Goal: Information Seeking & Learning: Learn about a topic

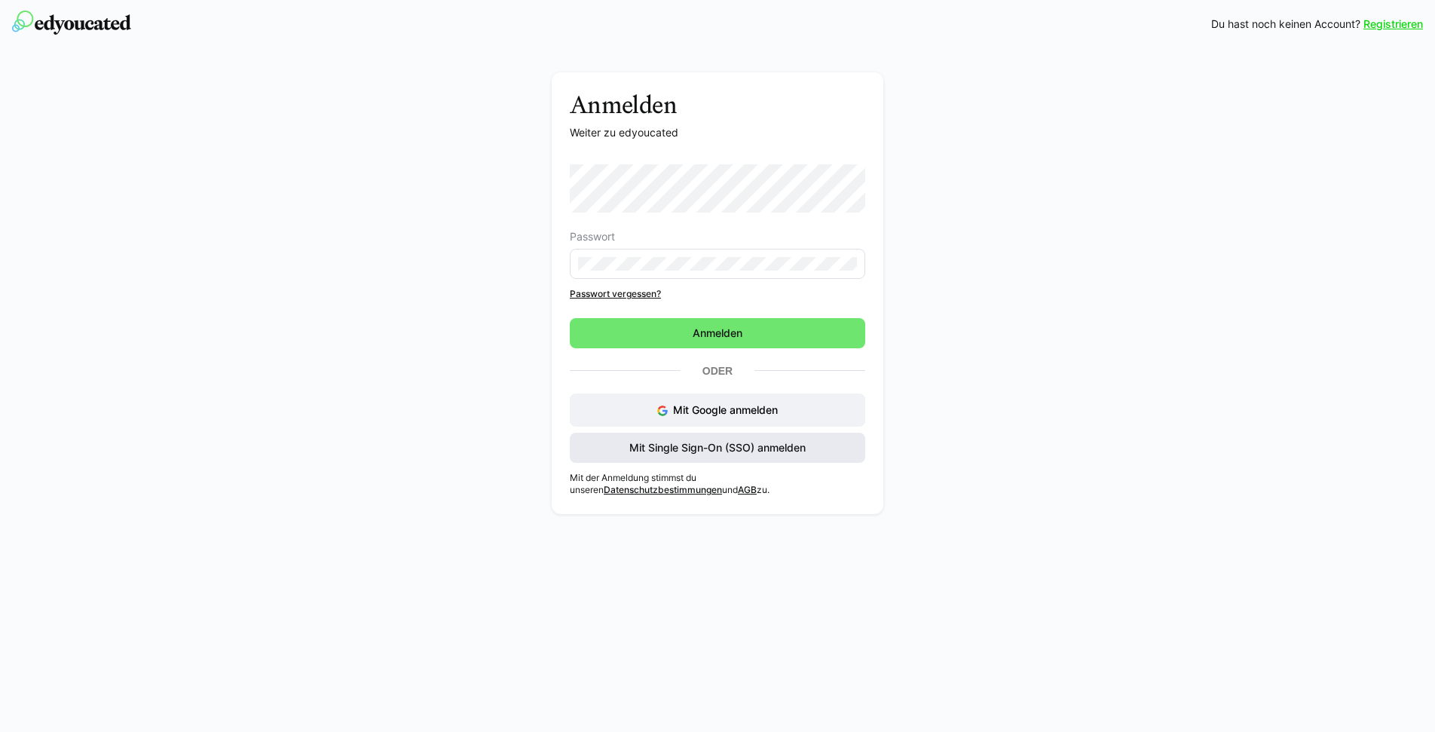
click at [741, 452] on span "Mit Single Sign-On (SSO) anmelden" at bounding box center [717, 447] width 181 height 15
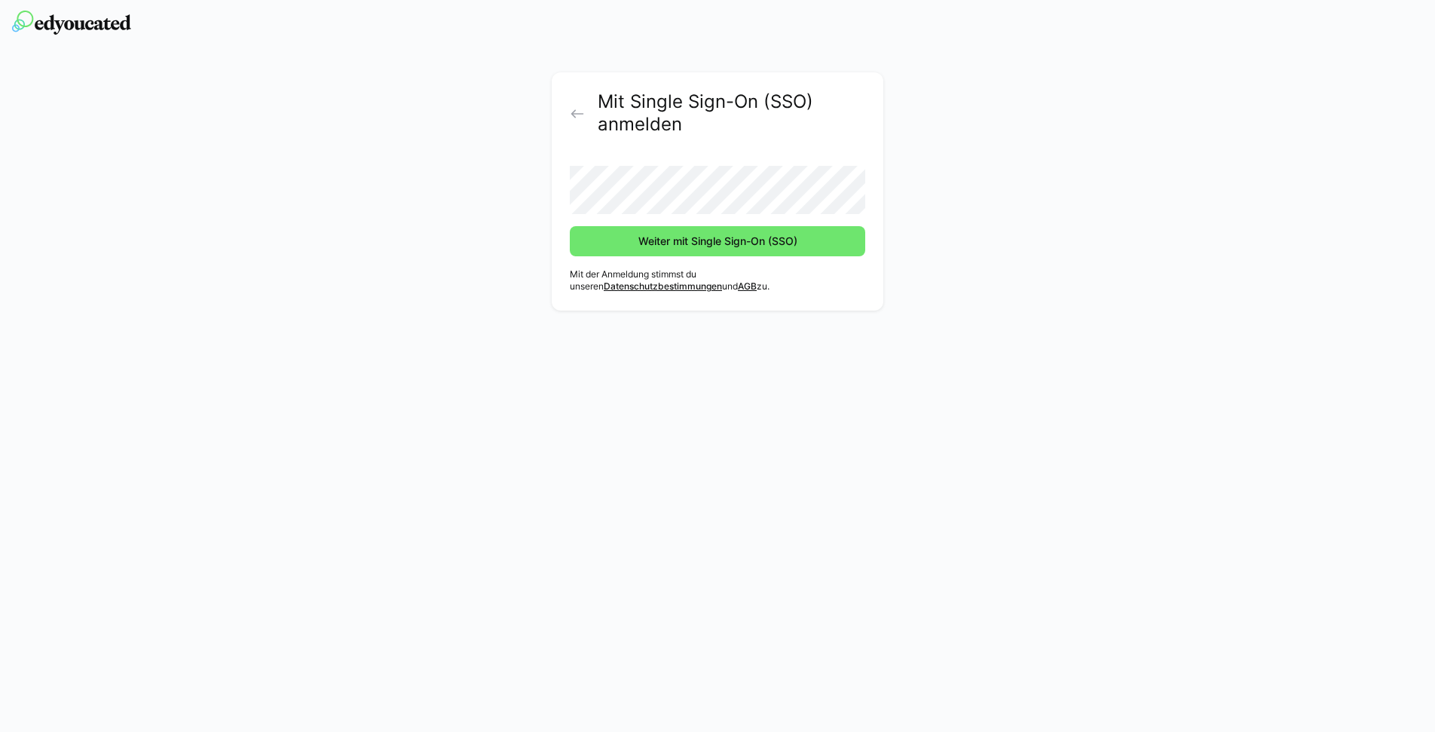
click at [570, 226] on button "Weiter mit Single Sign-On (SSO)" at bounding box center [717, 241] width 295 height 30
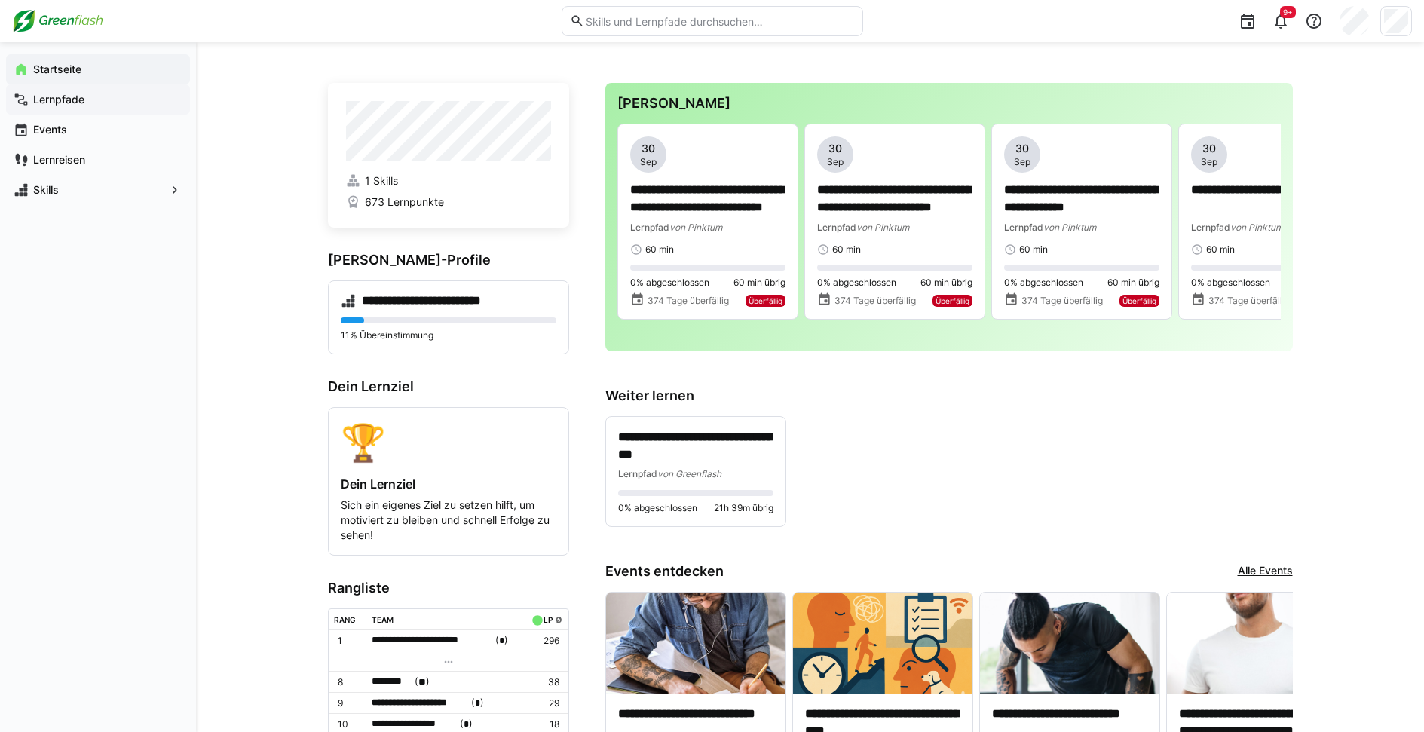
click at [0, 0] on app-navigation-label "Lernpfade" at bounding box center [0, 0] width 0 height 0
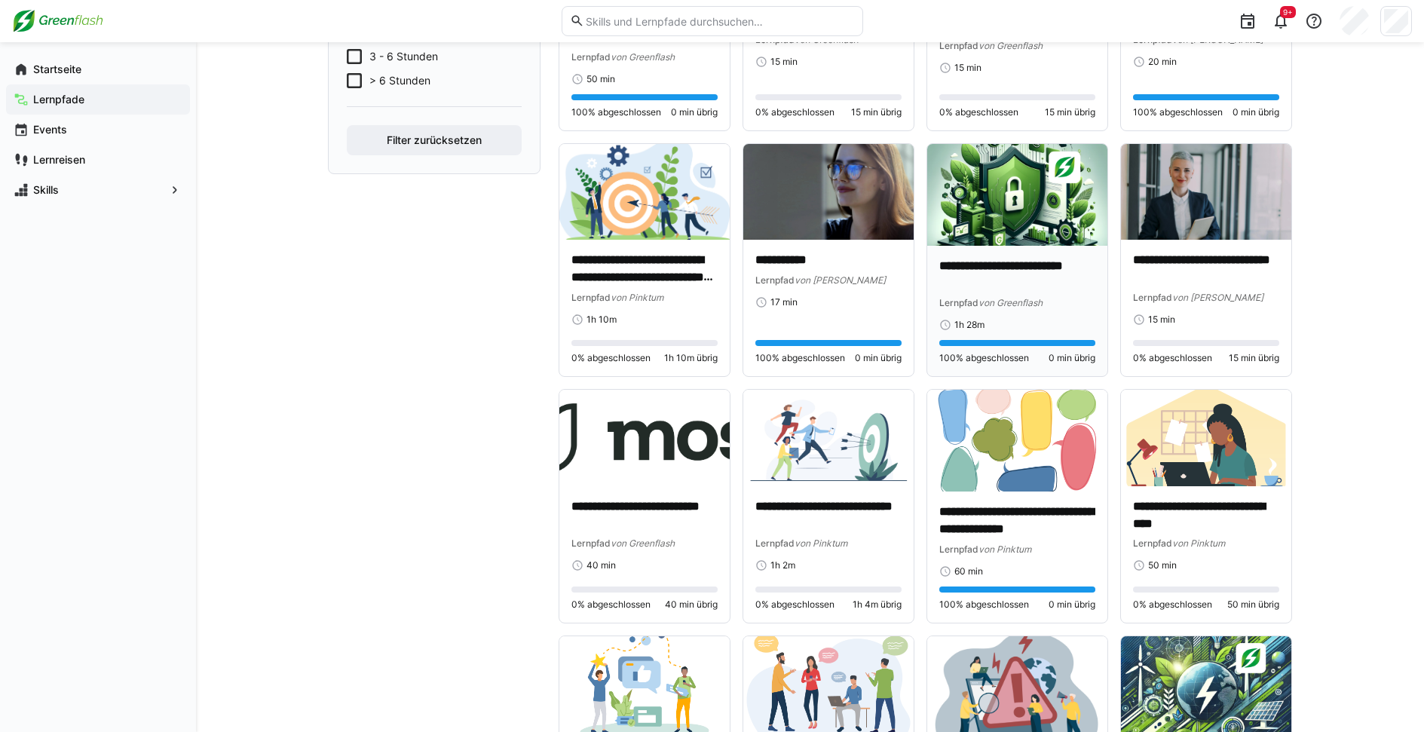
scroll to position [528, 0]
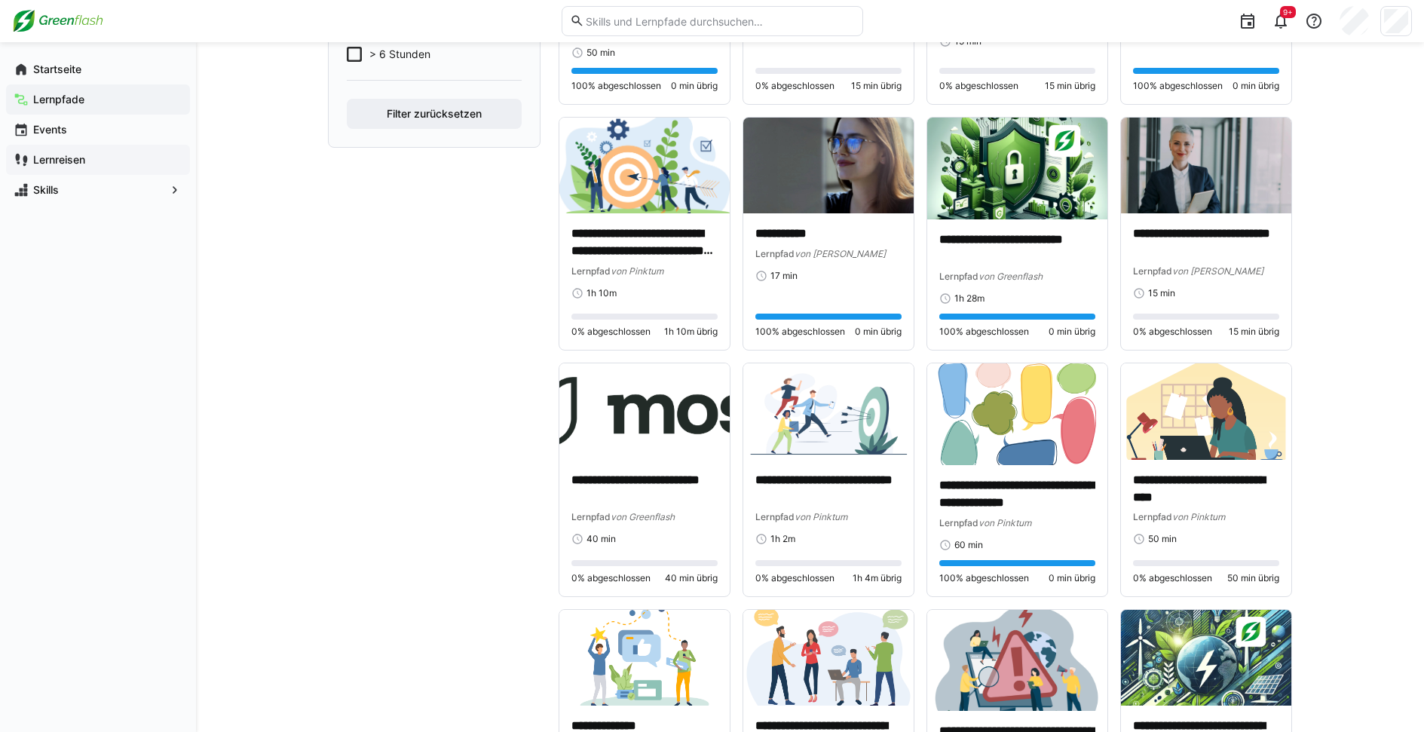
click at [0, 0] on app-navigation-label "Lernreisen" at bounding box center [0, 0] width 0 height 0
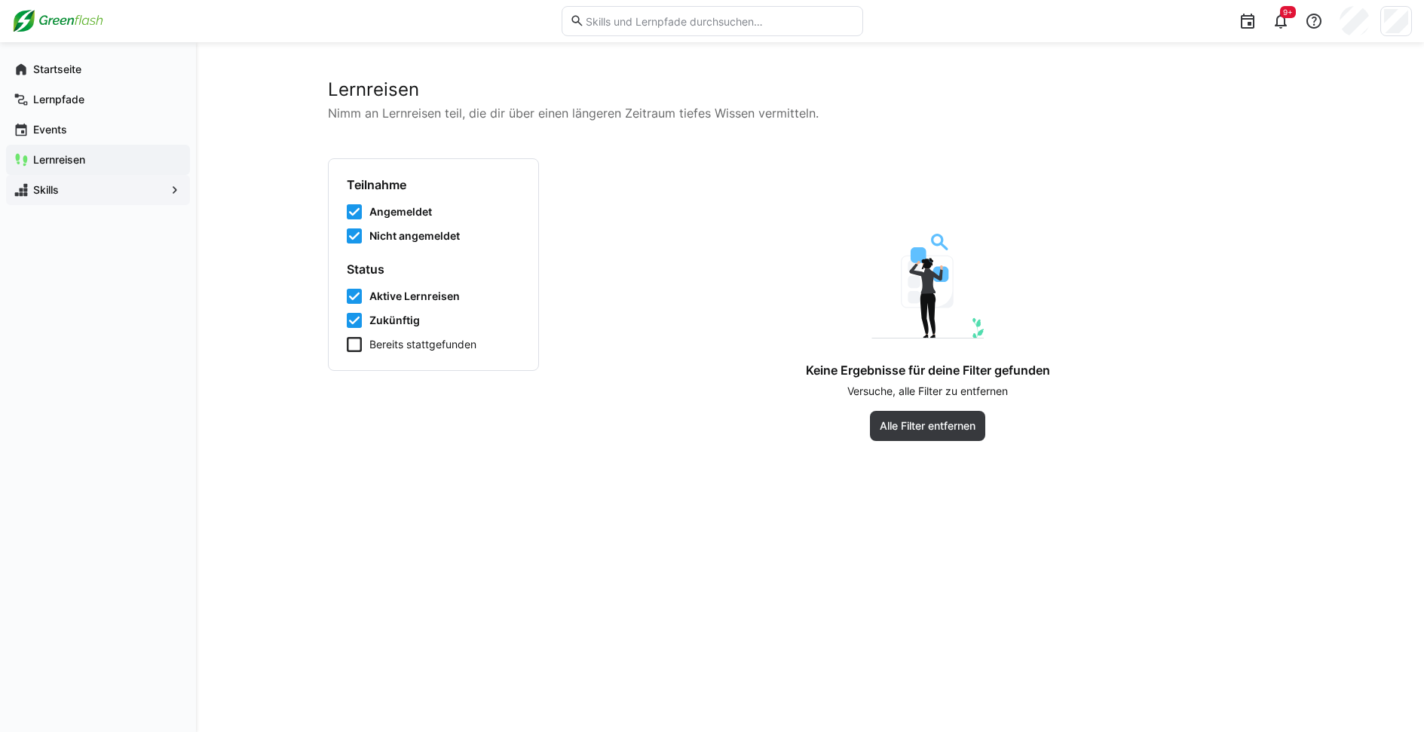
click at [0, 0] on app-navigation-label "Skills" at bounding box center [0, 0] width 0 height 0
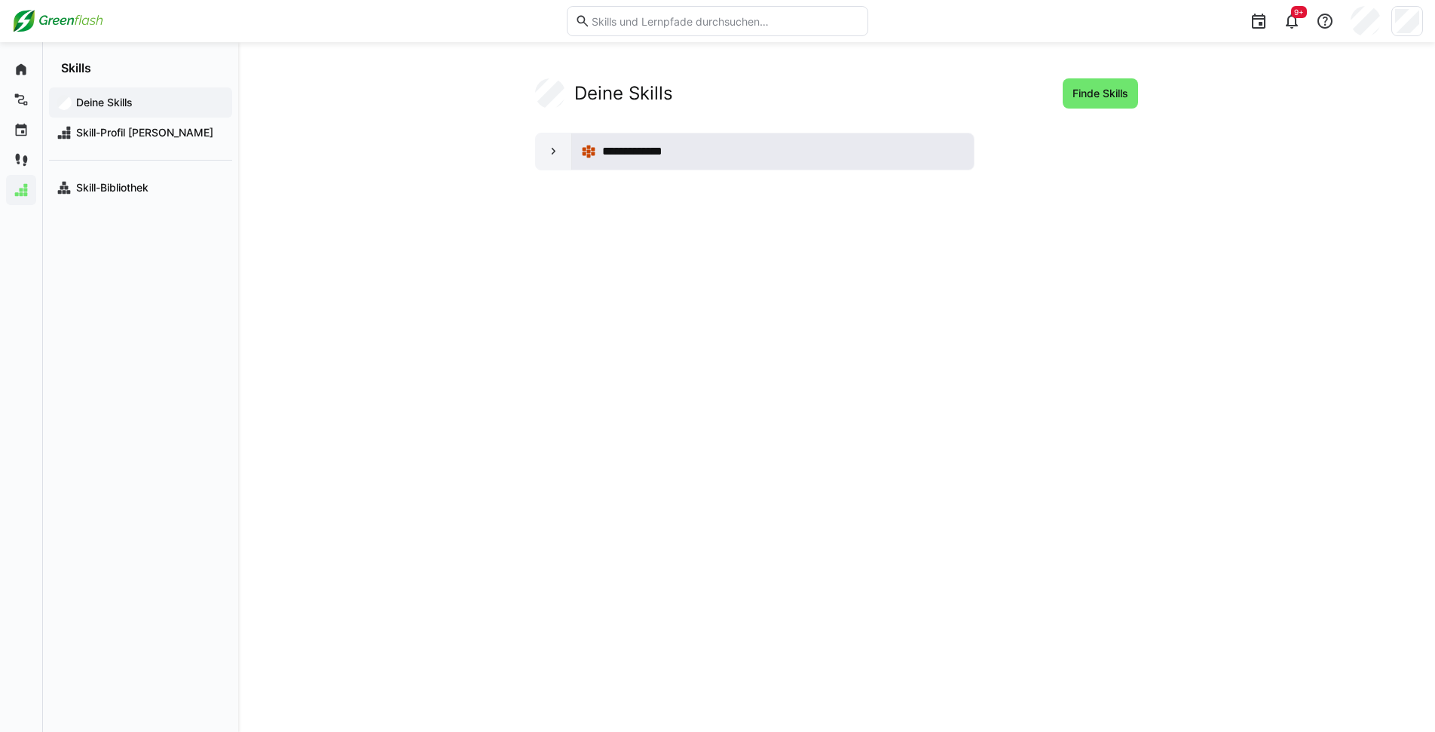
click at [598, 145] on div "**********" at bounding box center [773, 151] width 384 height 30
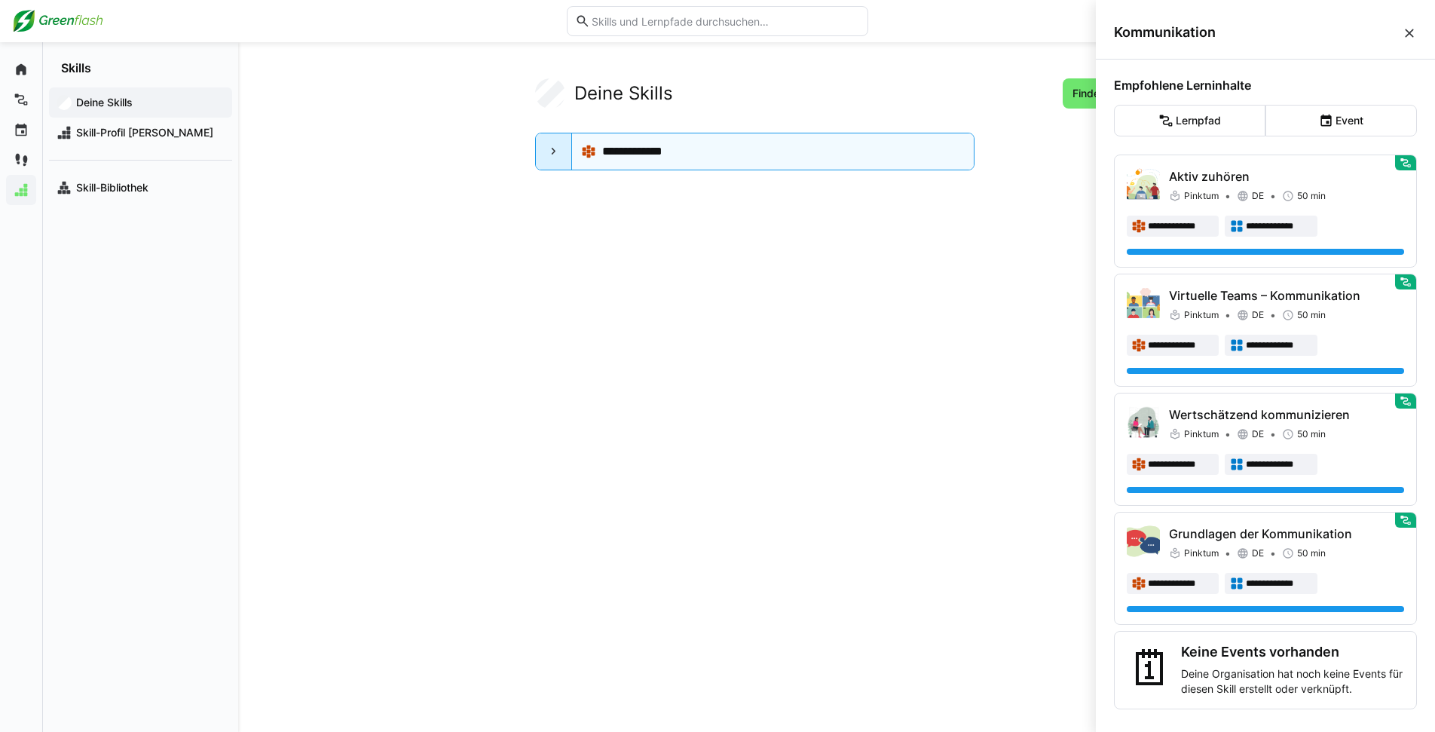
click at [547, 145] on eds-icon at bounding box center [553, 151] width 15 height 15
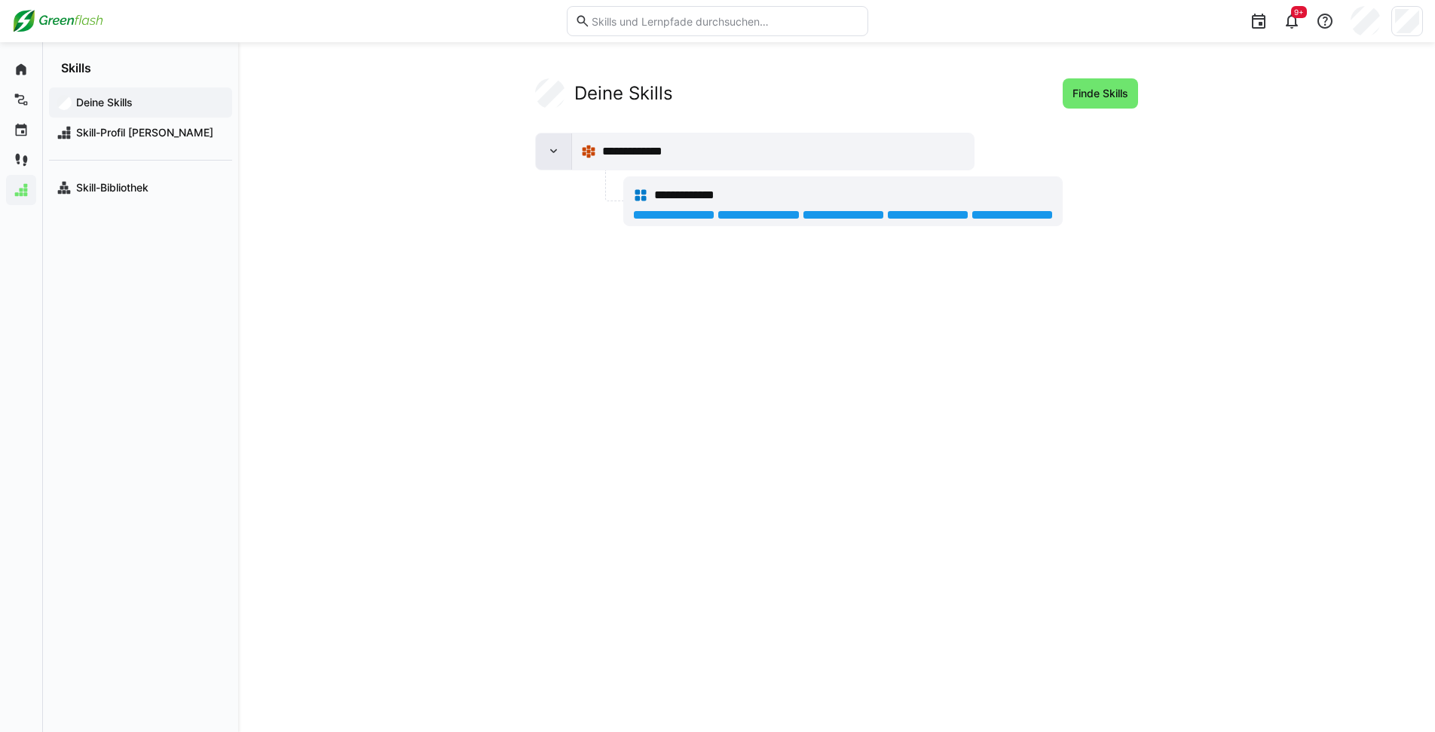
click at [547, 145] on eds-icon at bounding box center [553, 151] width 15 height 15
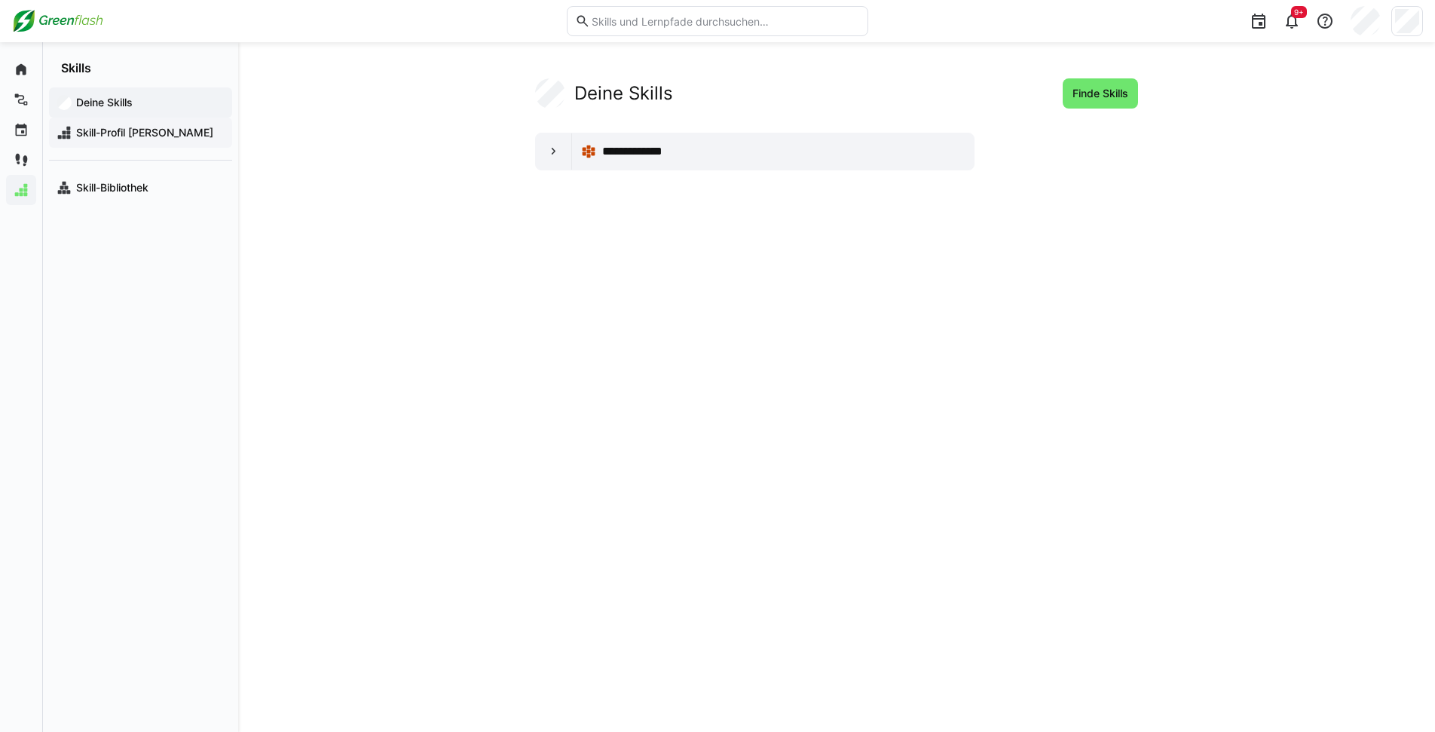
click at [119, 141] on div "Skill-Profil [PERSON_NAME]" at bounding box center [140, 133] width 183 height 30
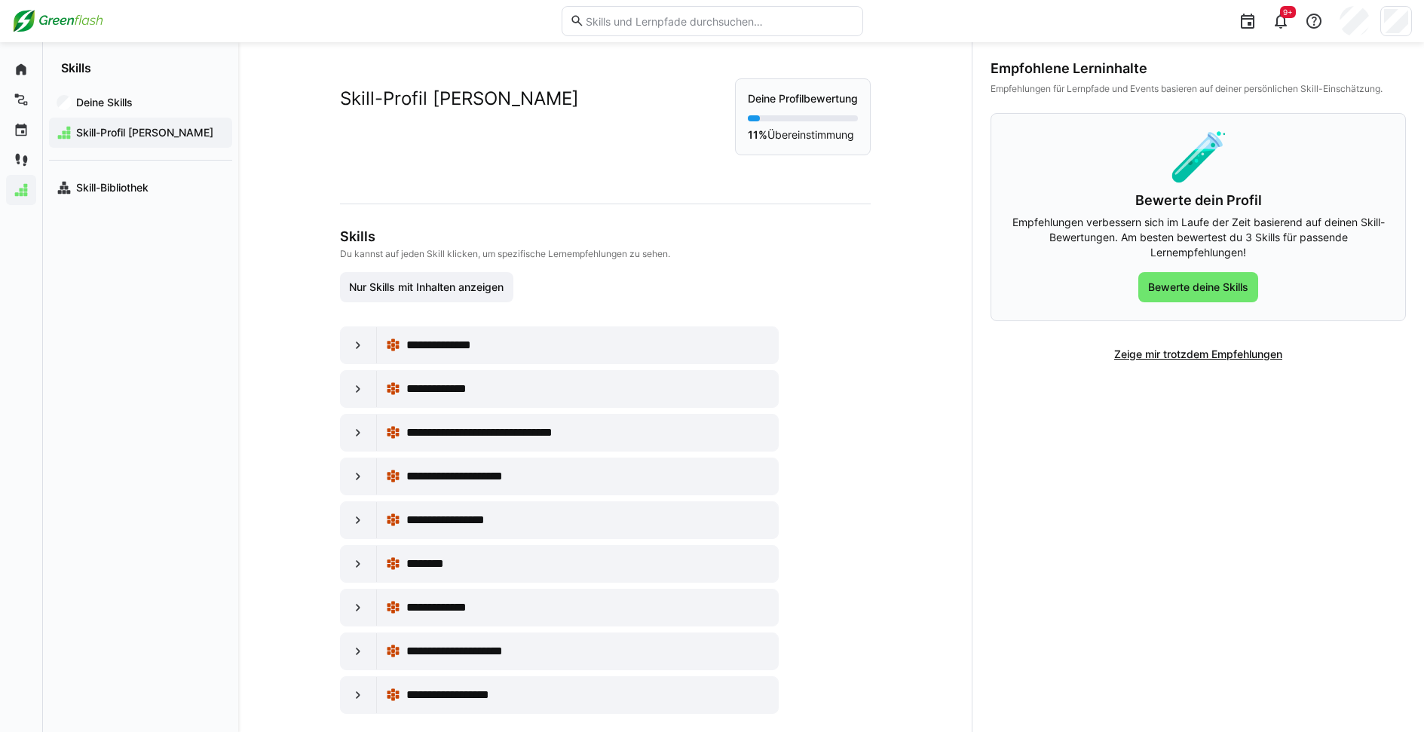
scroll to position [18, 0]
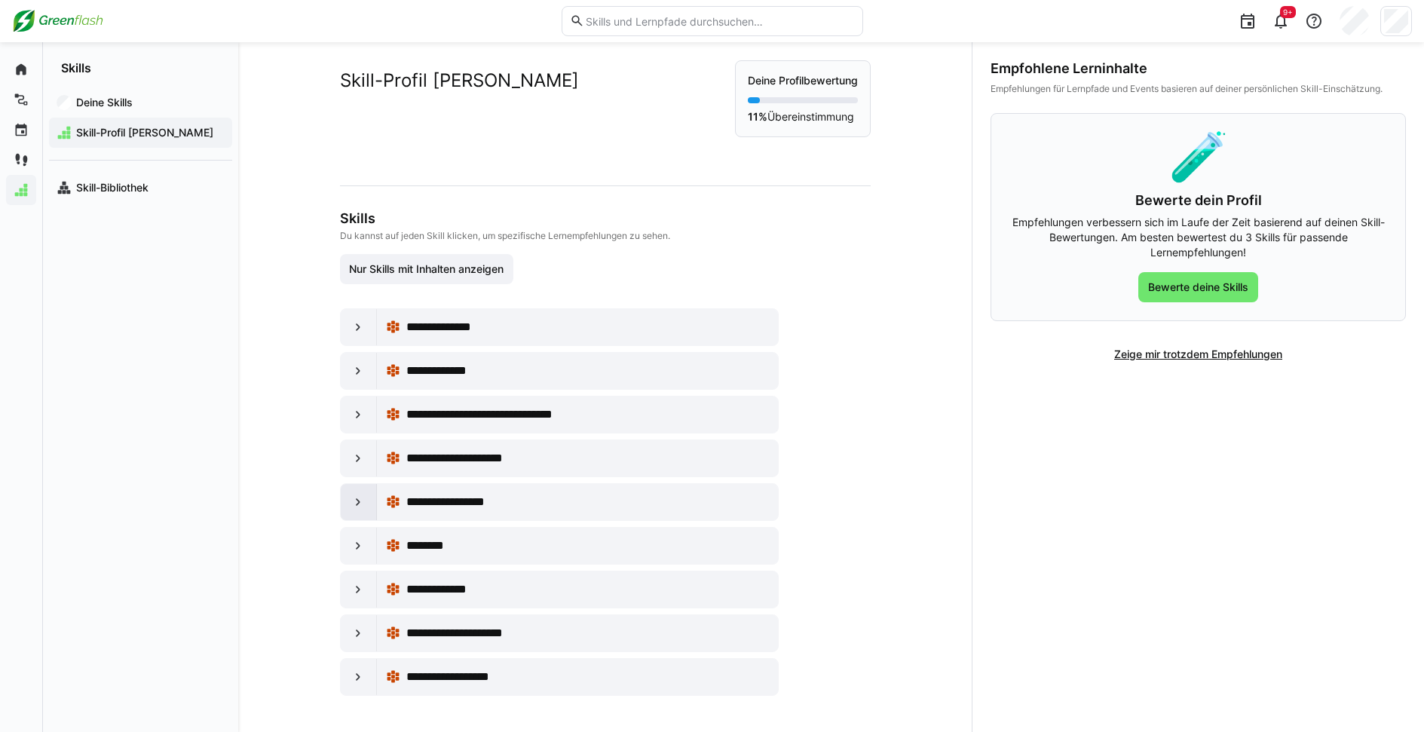
click at [354, 498] on eds-icon at bounding box center [357, 501] width 15 height 15
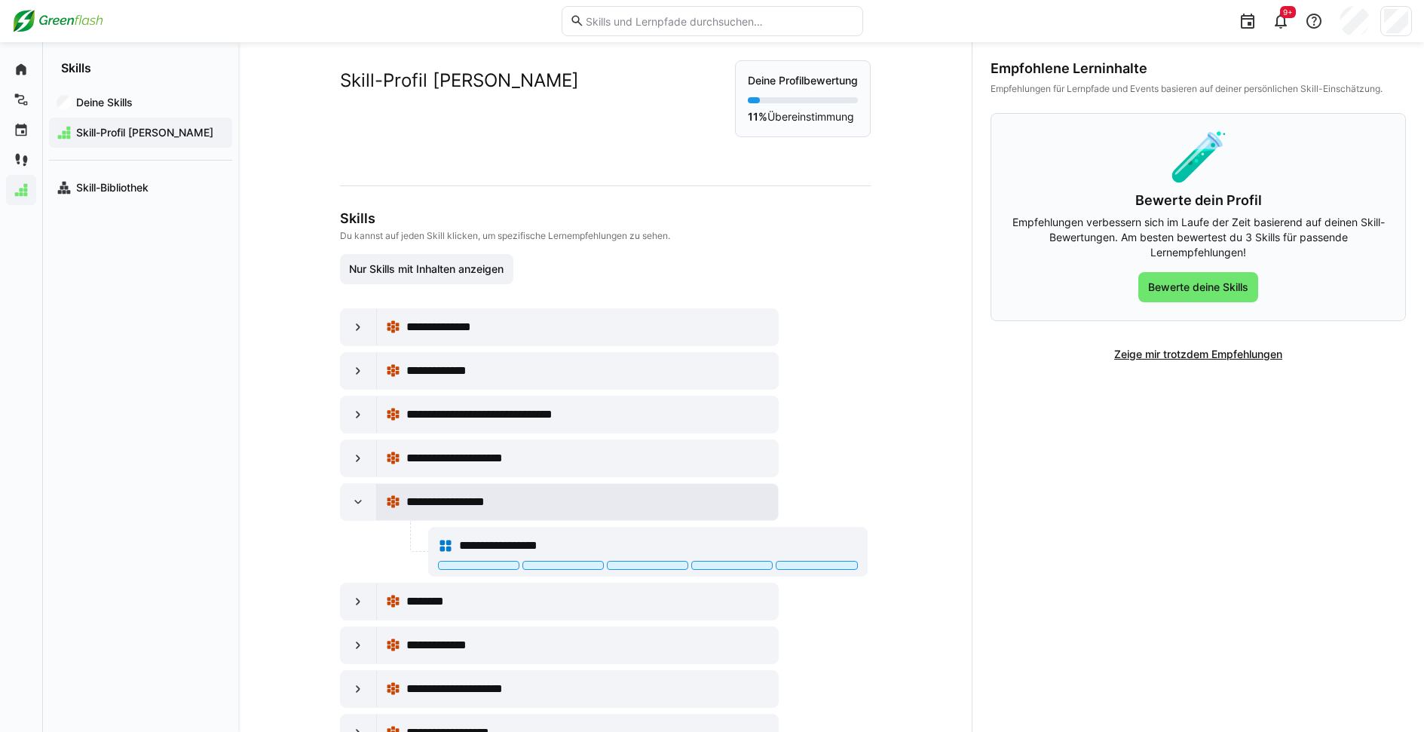
click at [488, 514] on div "**********" at bounding box center [578, 502] width 384 height 30
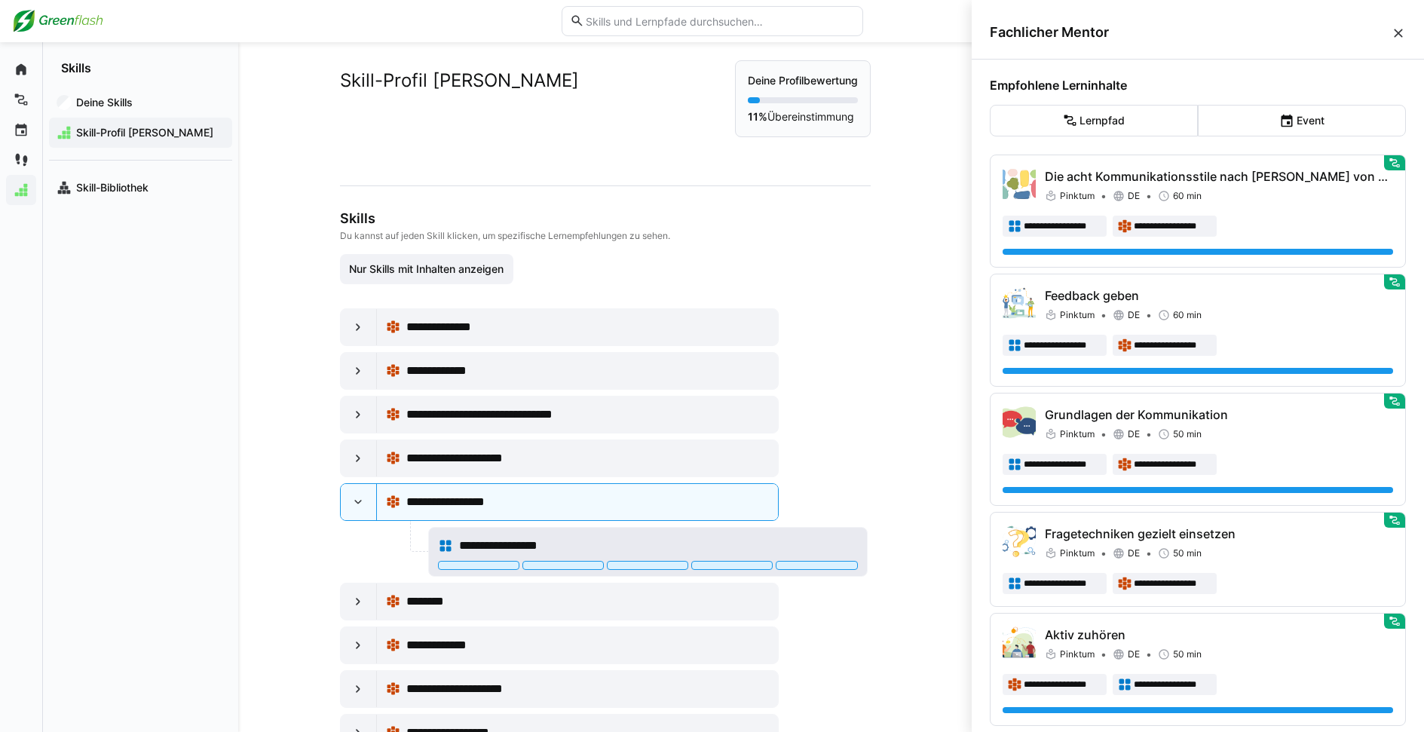
click at [509, 538] on span "**********" at bounding box center [511, 546] width 105 height 18
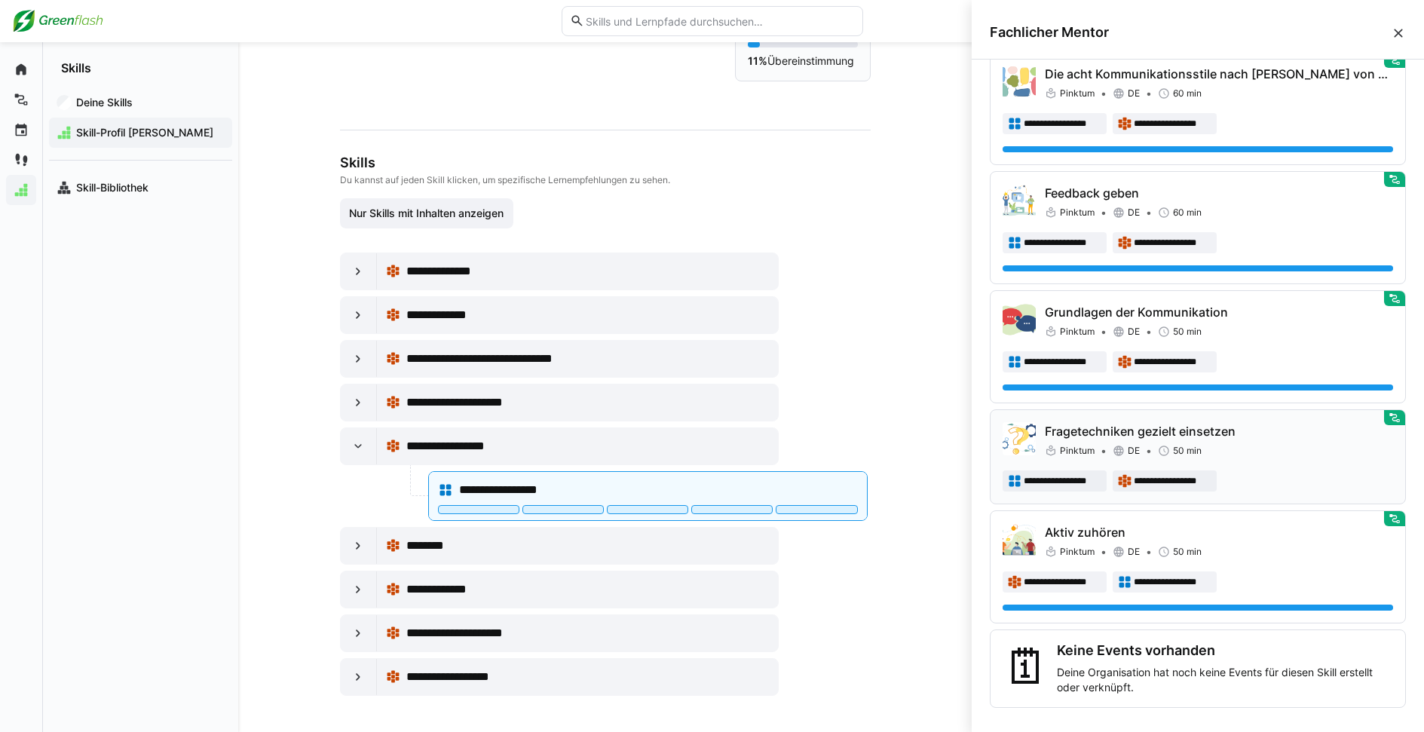
scroll to position [170, 0]
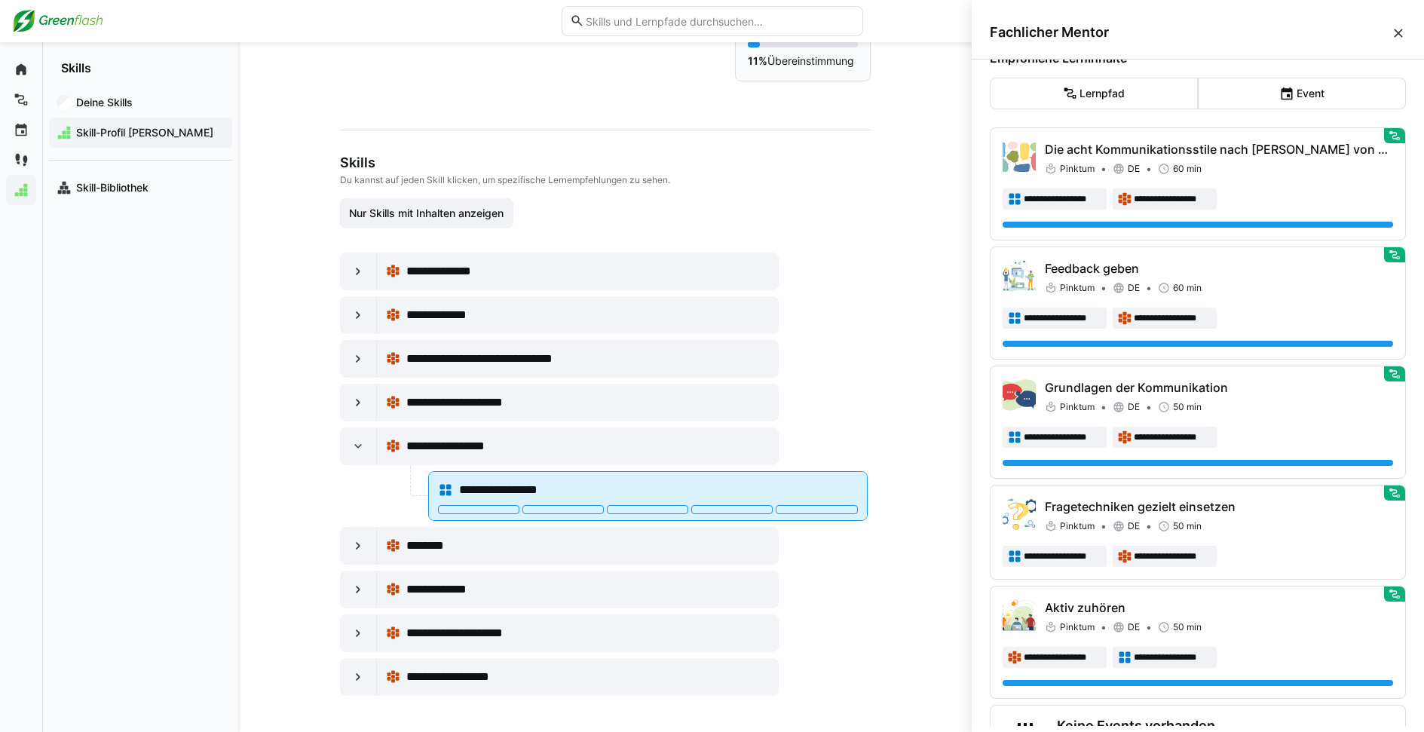
click at [547, 479] on div "**********" at bounding box center [648, 490] width 420 height 30
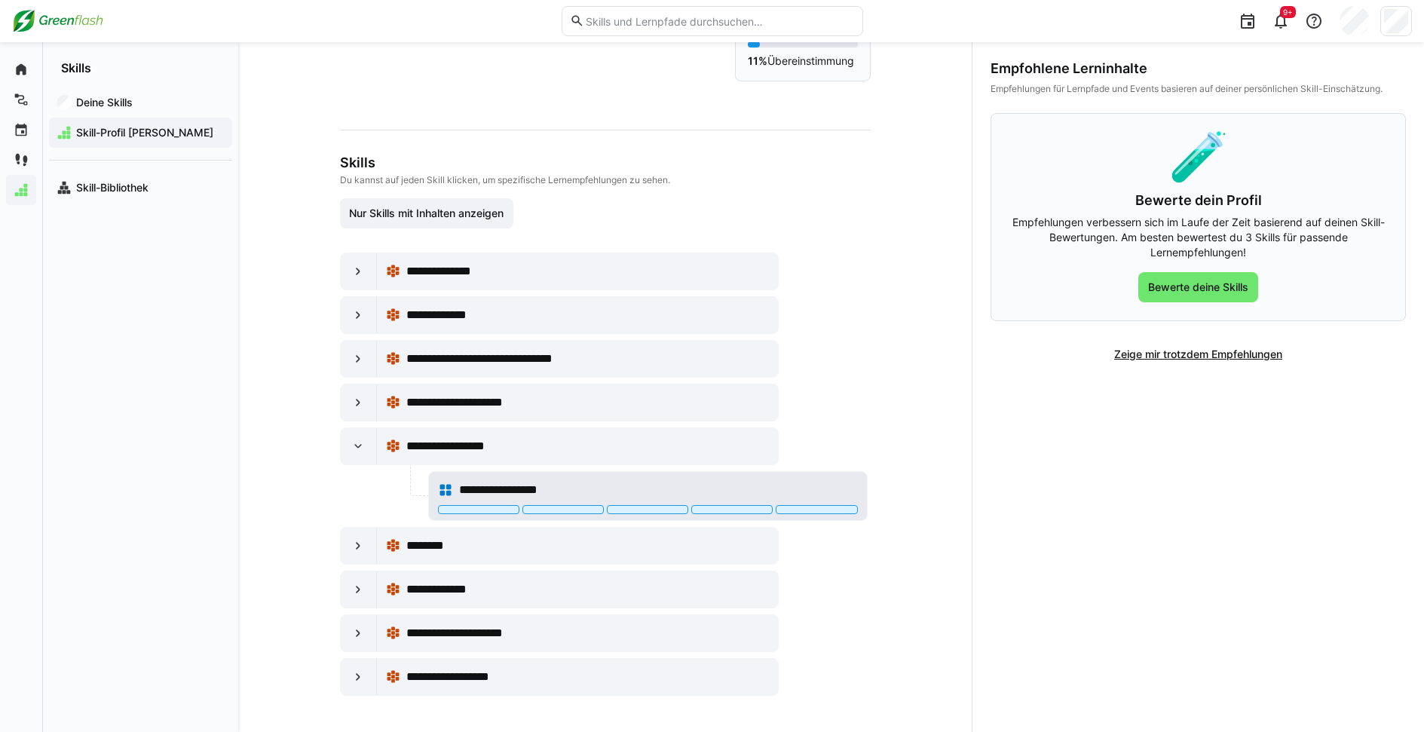
click at [516, 503] on div "**********" at bounding box center [648, 490] width 420 height 30
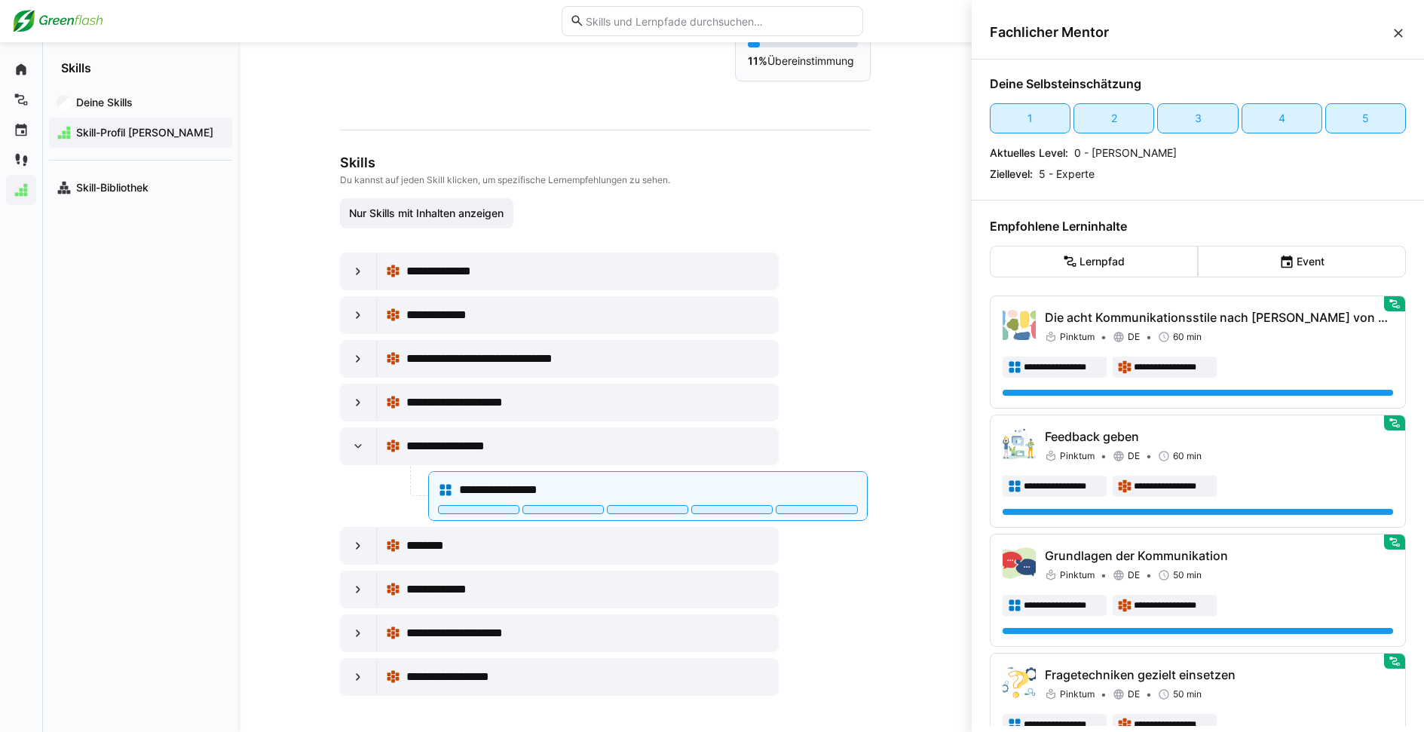
scroll to position [0, 0]
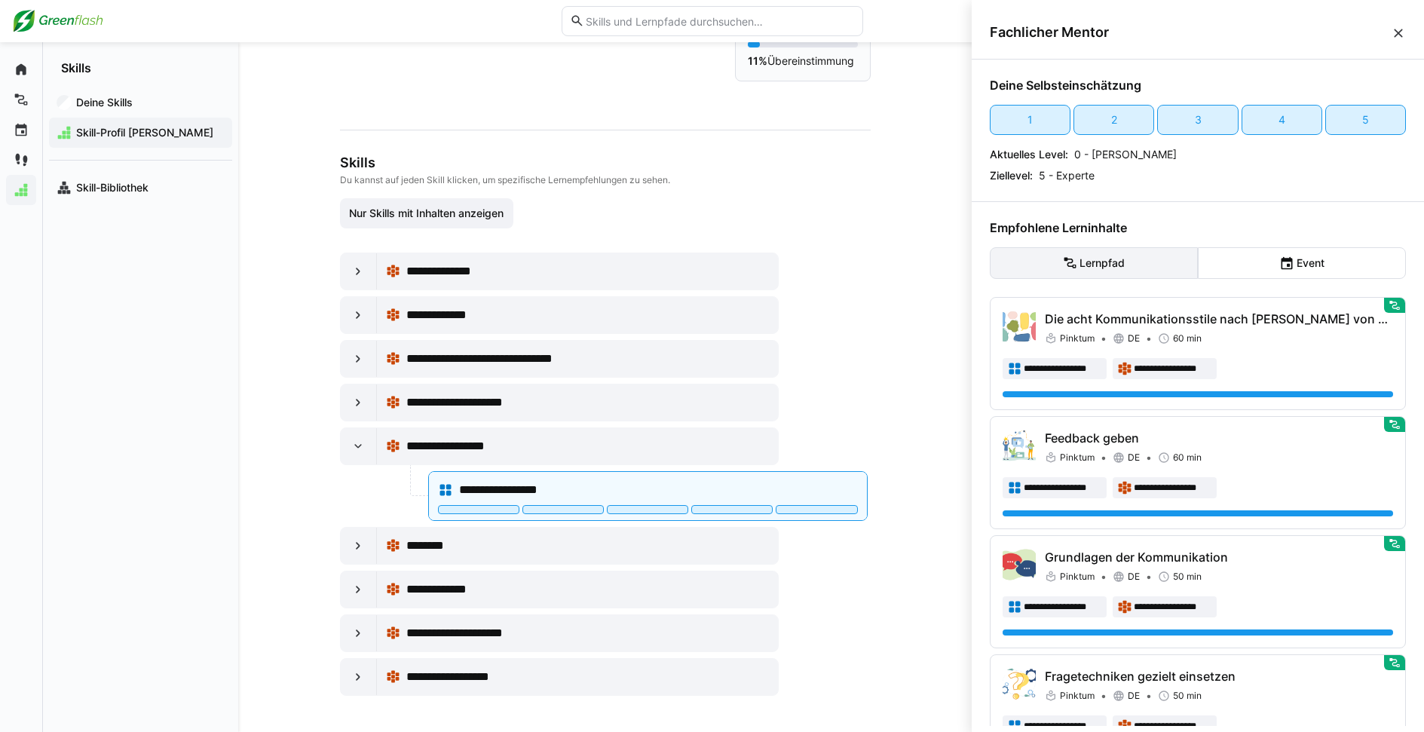
click at [1101, 260] on eds-button-option "Lernpfad" at bounding box center [1093, 263] width 208 height 32
click at [1309, 268] on eds-button-option "Event" at bounding box center [1301, 263] width 208 height 32
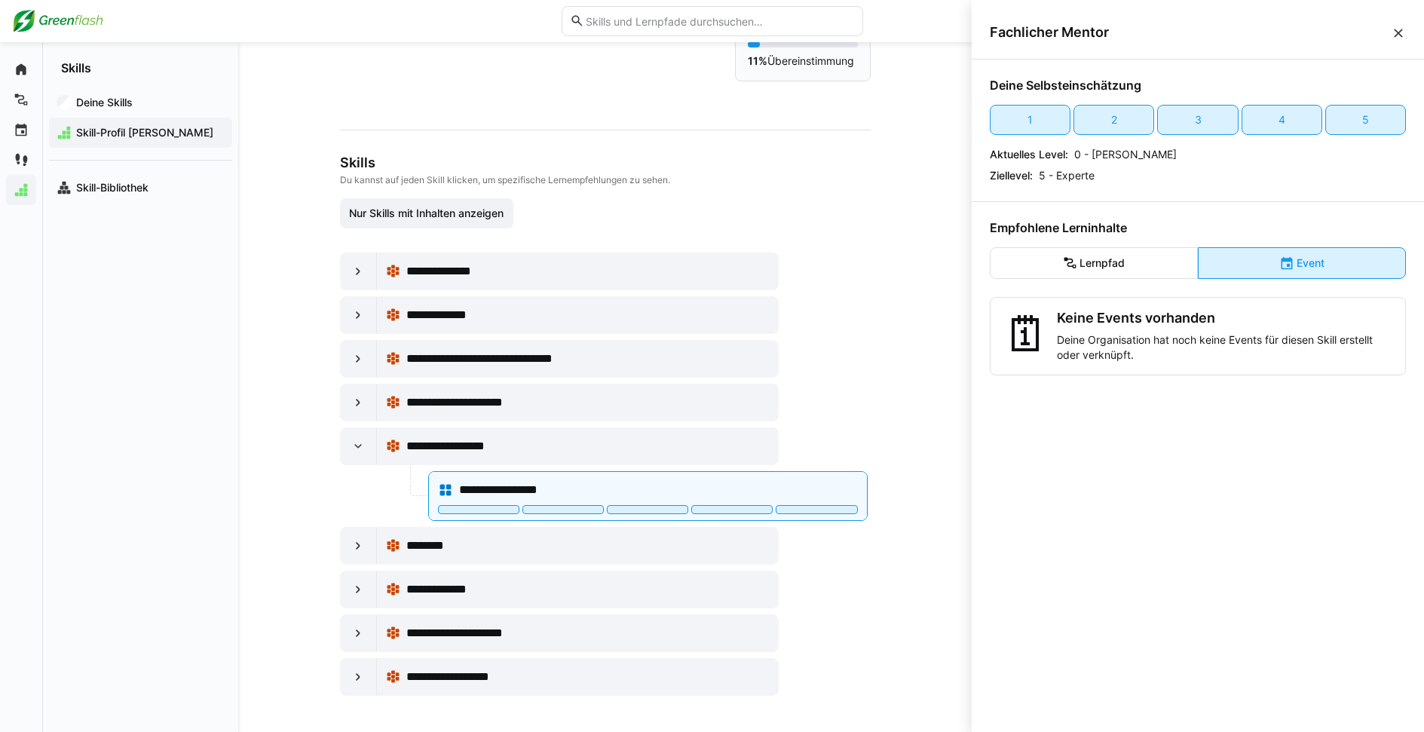
click at [1309, 268] on eds-button-option "Event" at bounding box center [1301, 263] width 208 height 32
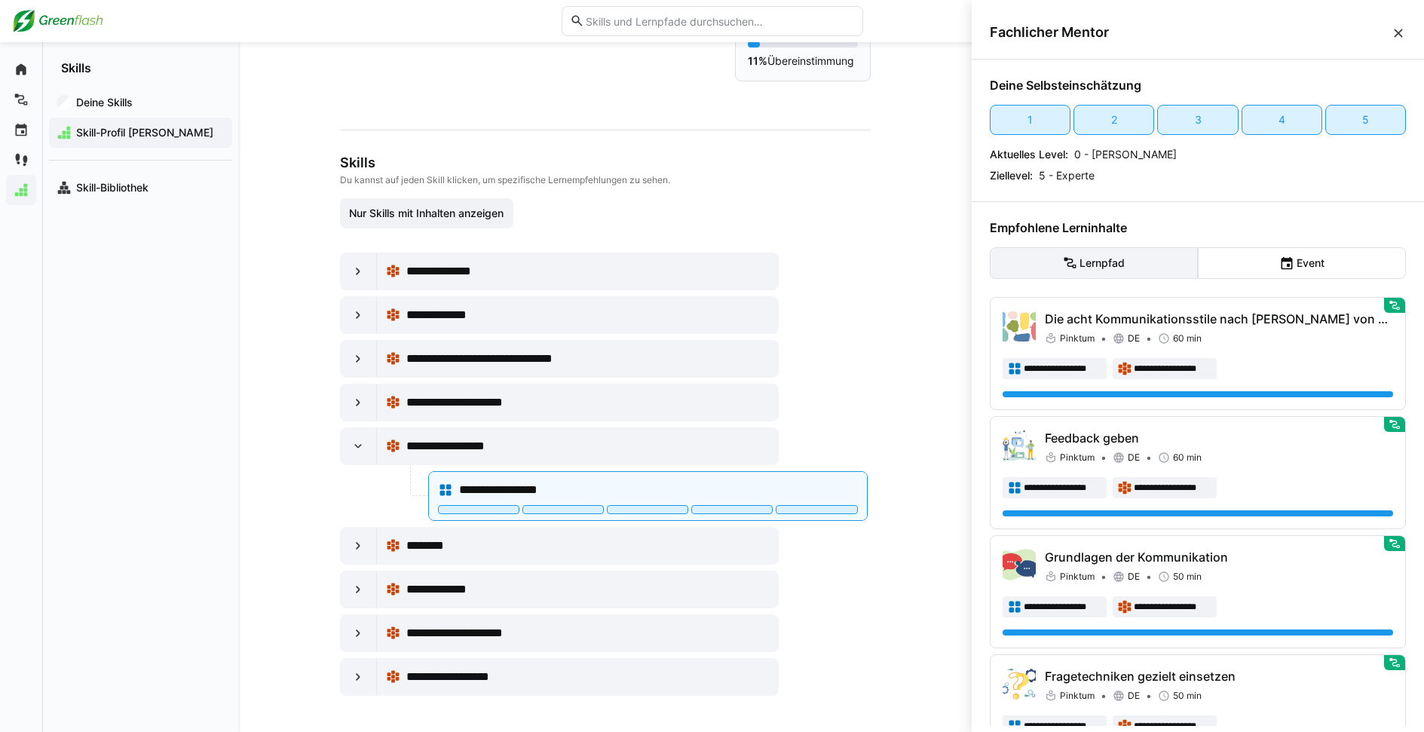
click at [1157, 253] on eds-button-option "Lernpfad" at bounding box center [1093, 263] width 208 height 32
click at [350, 545] on eds-icon at bounding box center [357, 545] width 15 height 15
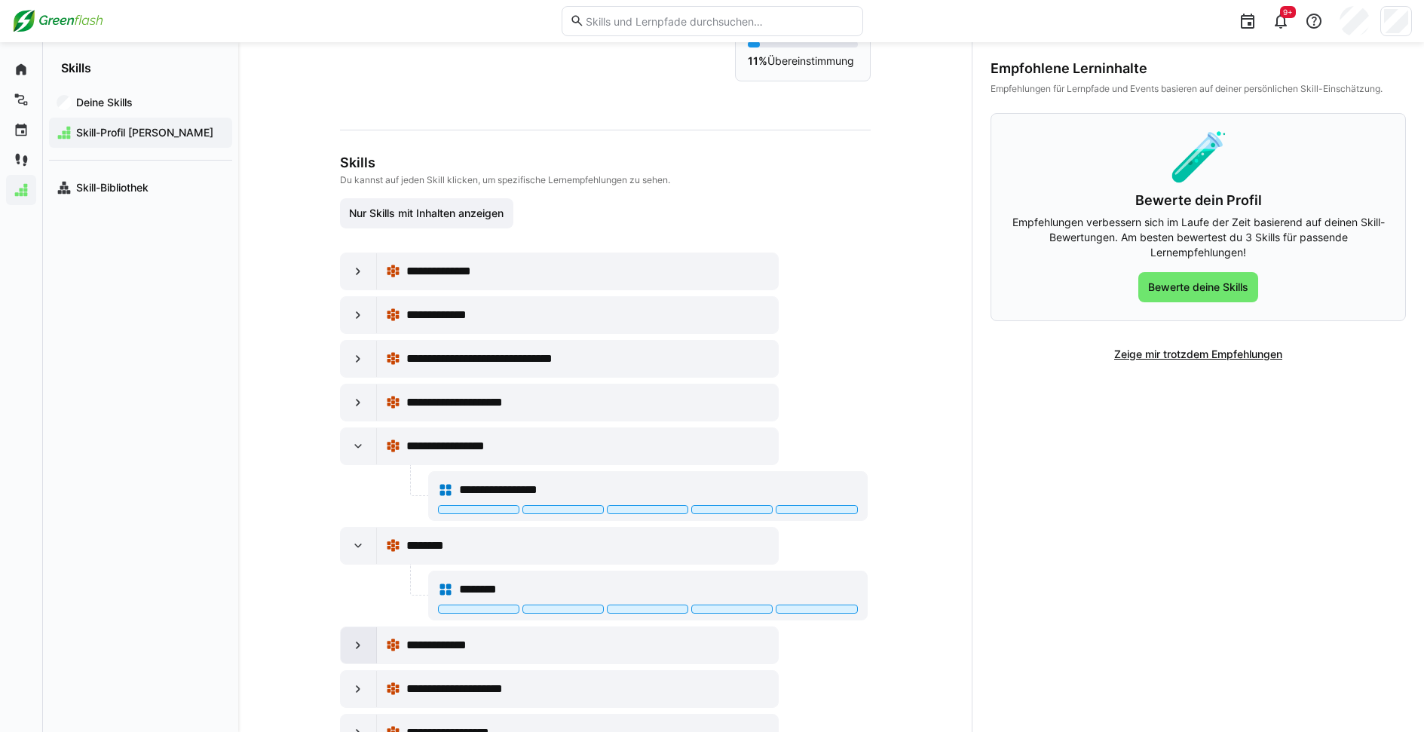
click at [341, 641] on div at bounding box center [359, 645] width 36 height 36
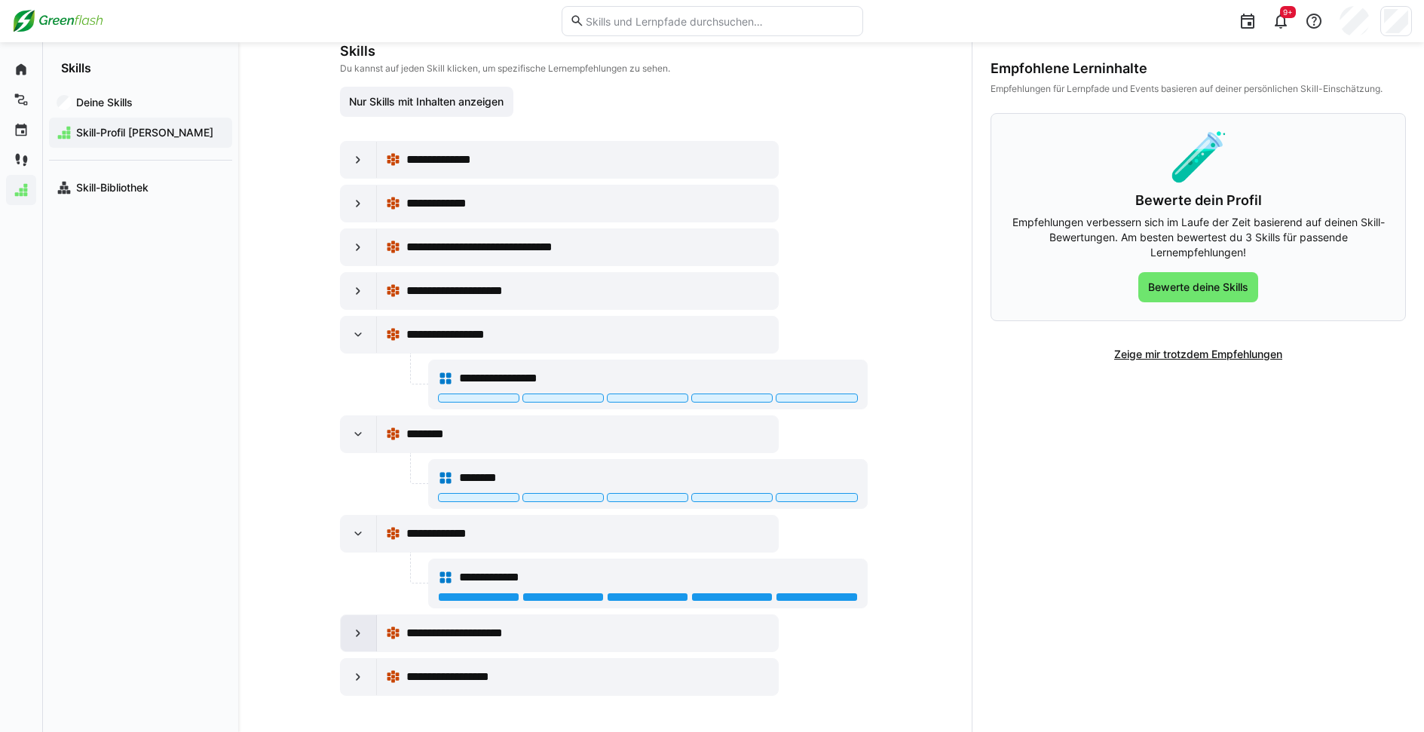
click at [353, 628] on eds-icon at bounding box center [357, 632] width 15 height 15
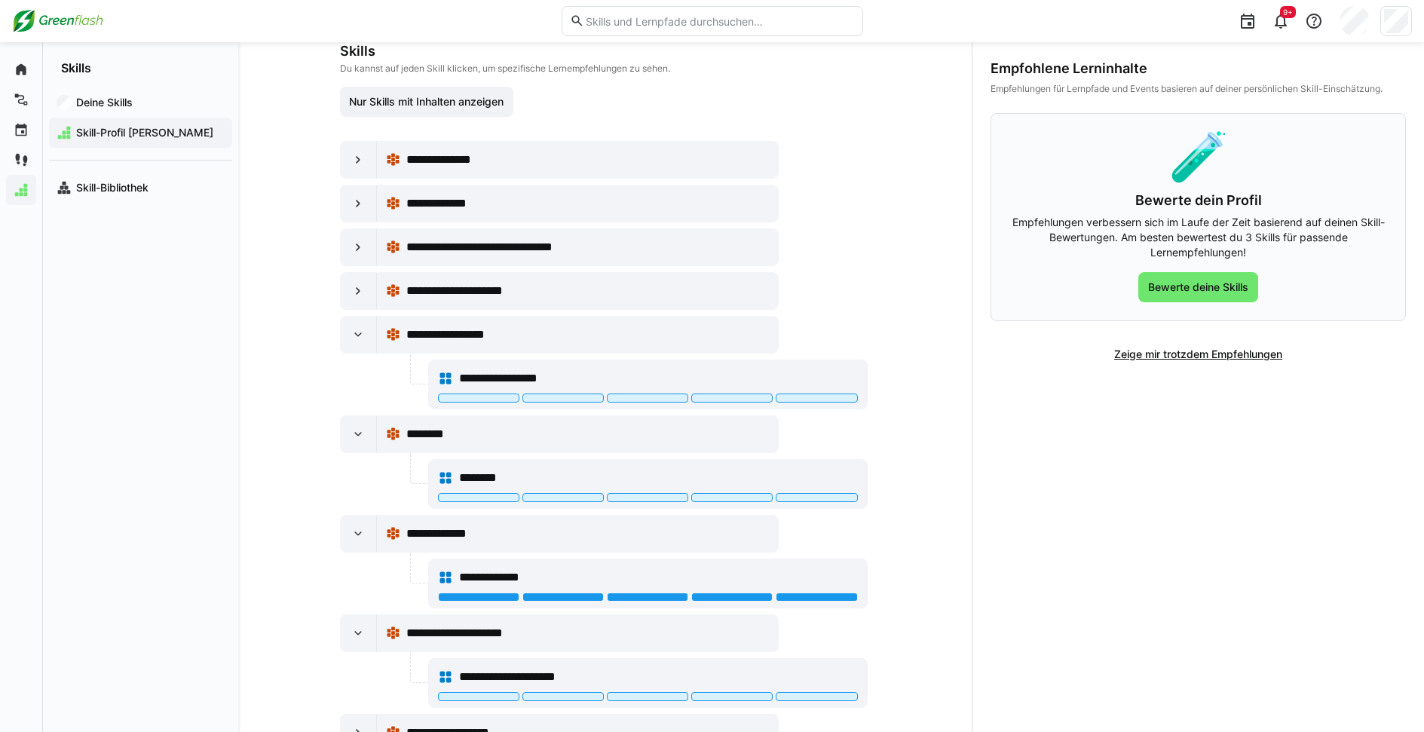
scroll to position [241, 0]
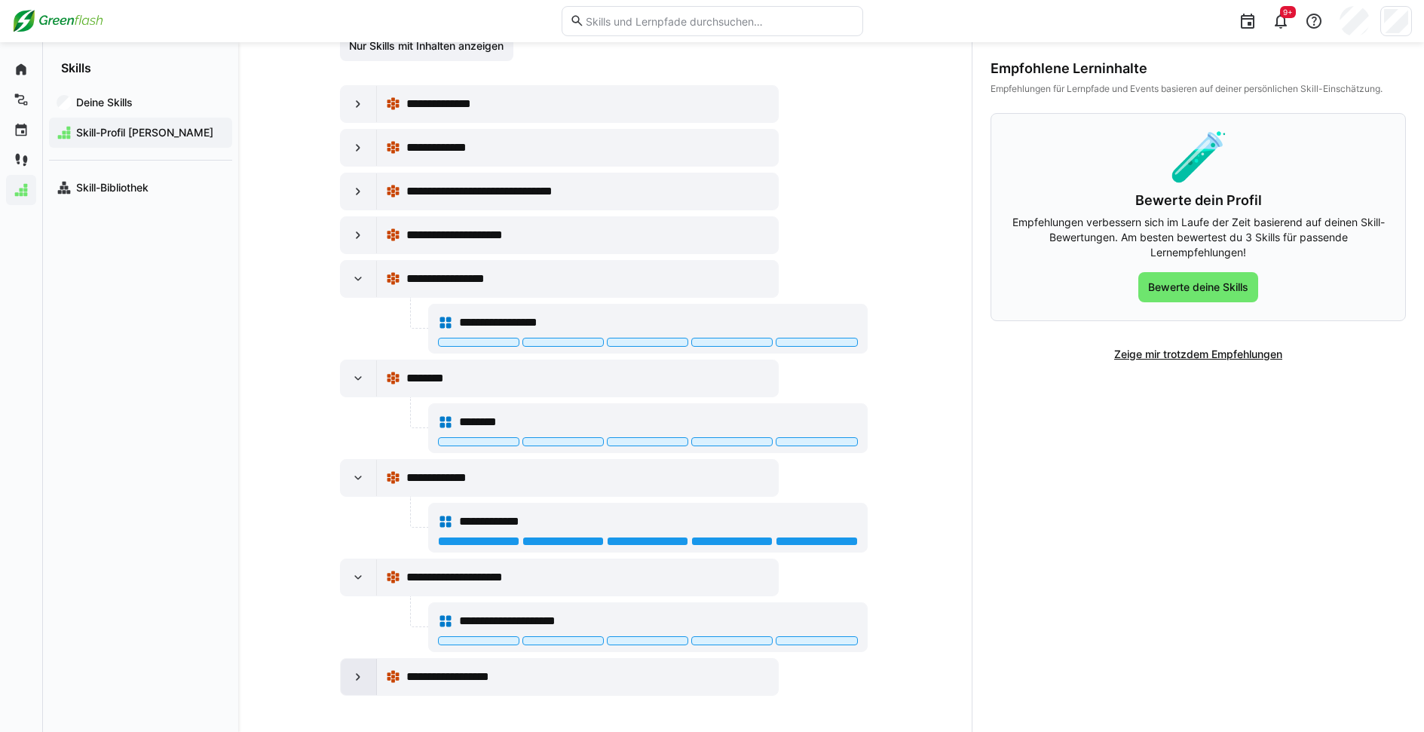
click at [345, 665] on div at bounding box center [359, 677] width 36 height 36
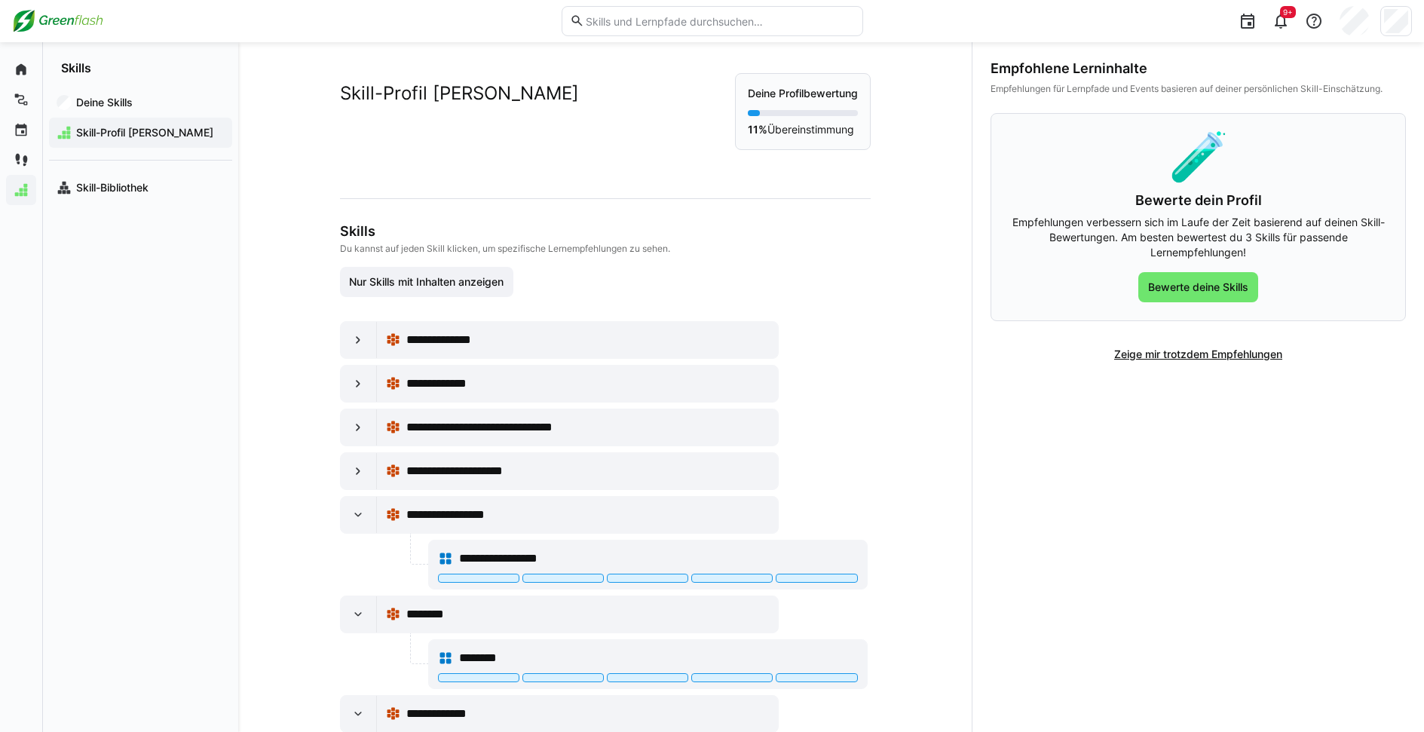
scroll to position [0, 0]
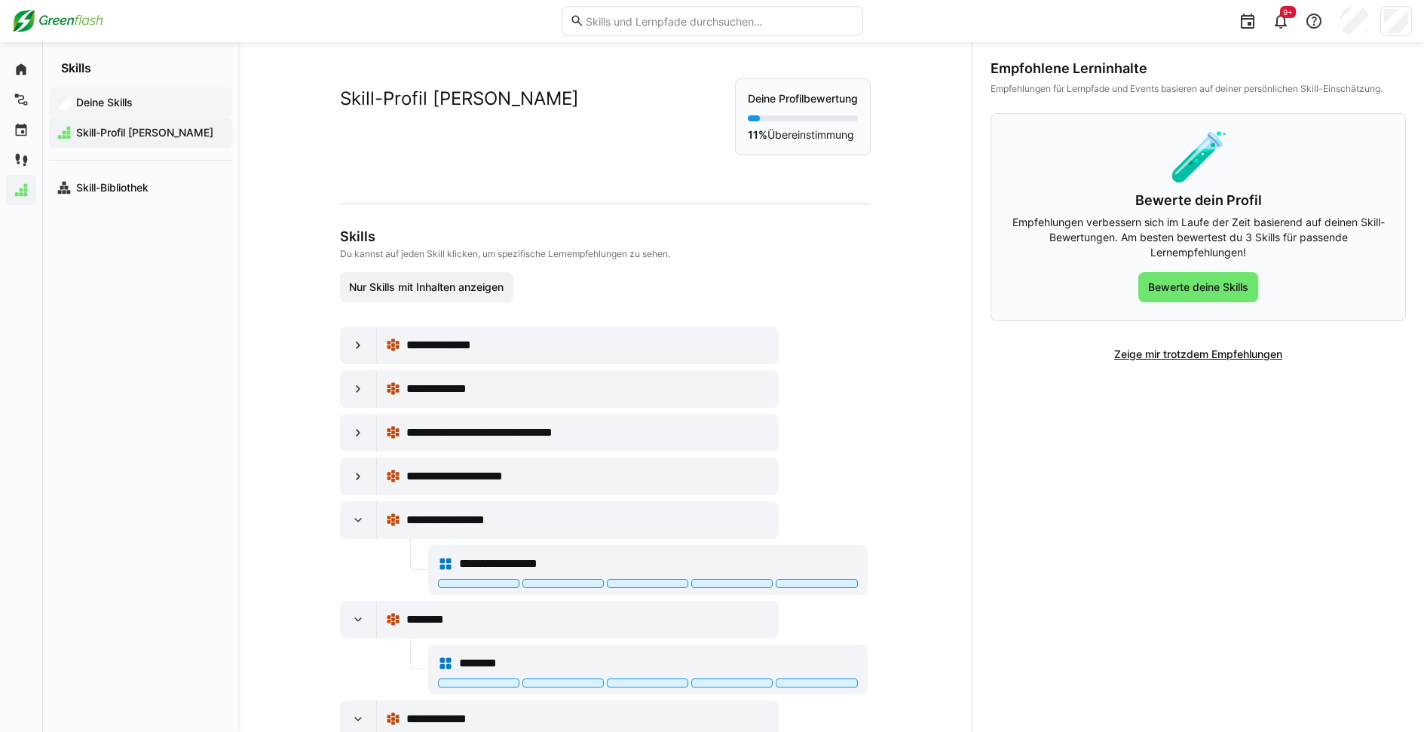
click at [0, 0] on app-navigation-label "Deine Skills" at bounding box center [0, 0] width 0 height 0
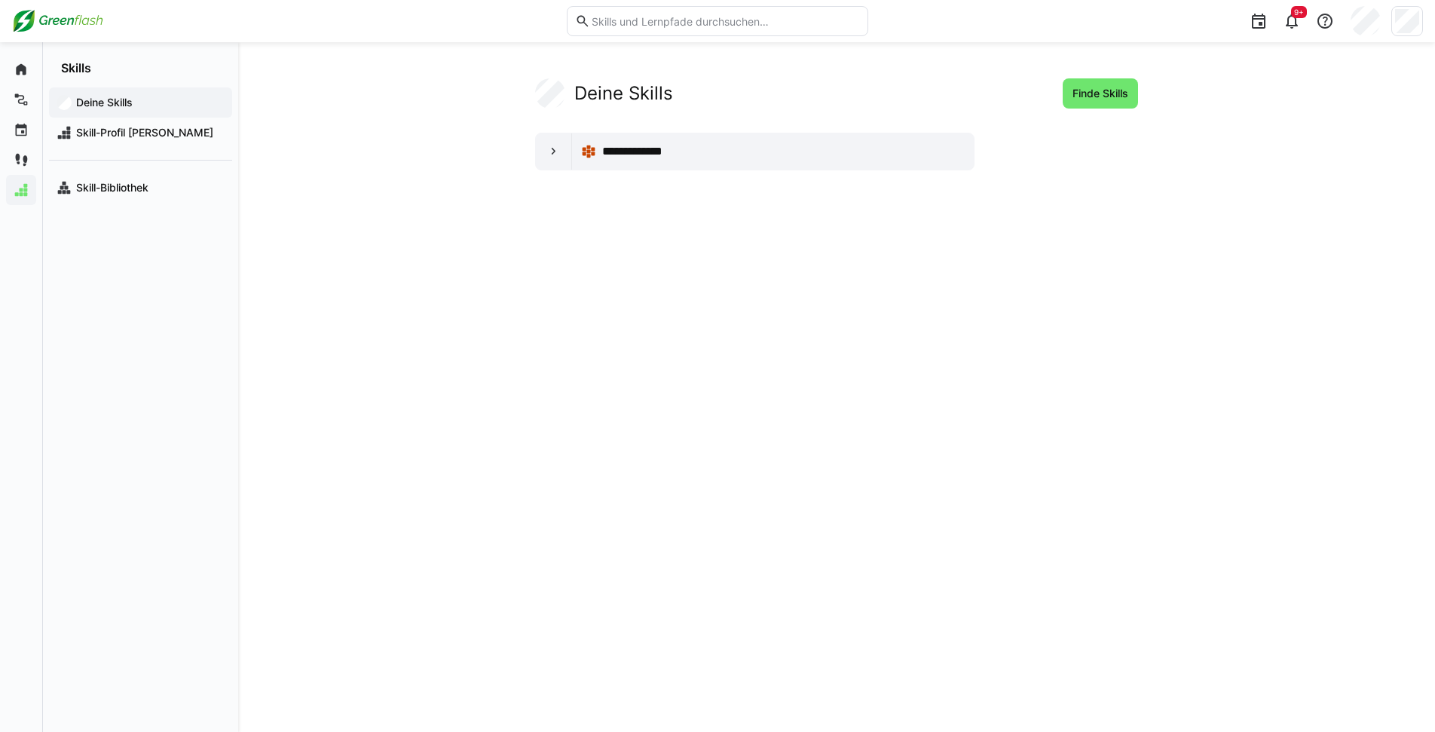
click at [532, 146] on app-your-skills-component "**********" at bounding box center [836, 124] width 965 height 92
click at [540, 147] on div at bounding box center [554, 151] width 36 height 36
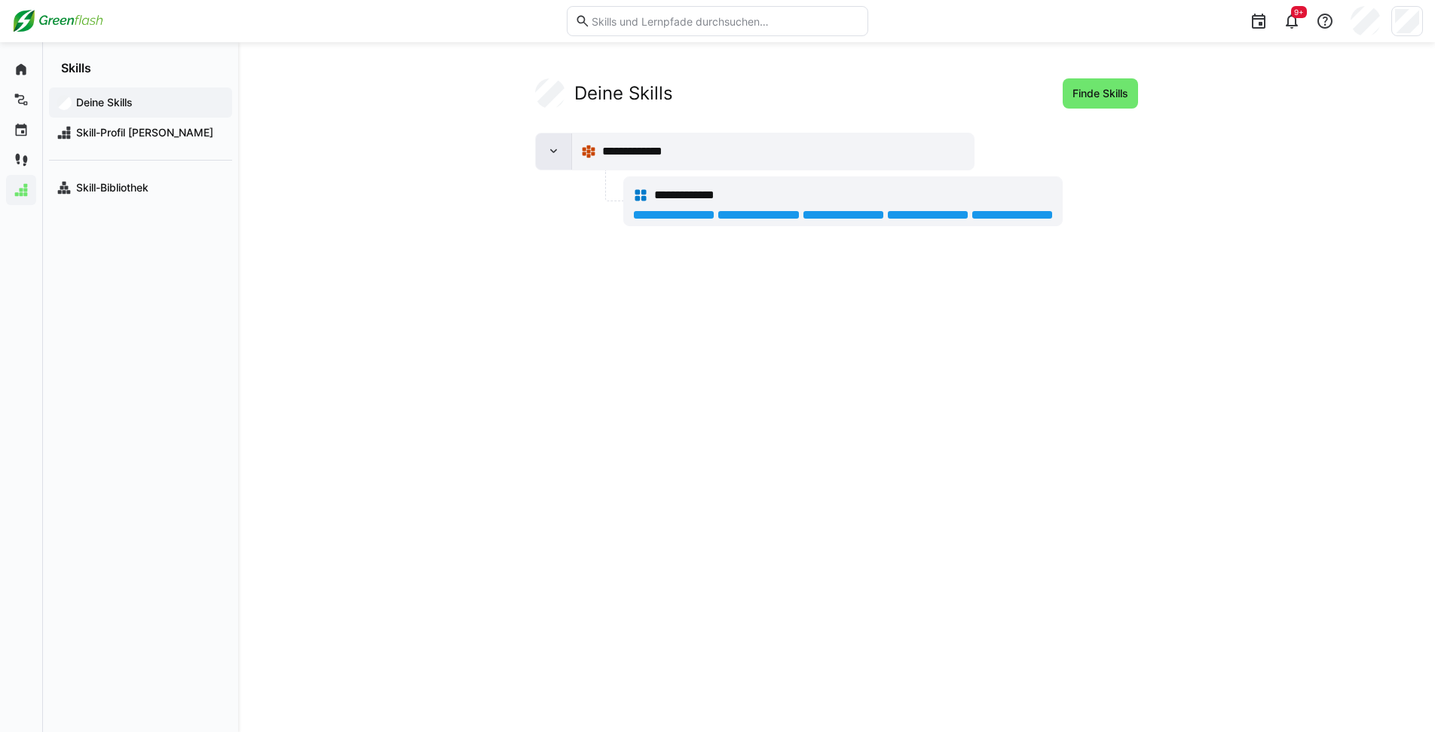
click at [541, 147] on div at bounding box center [554, 151] width 36 height 36
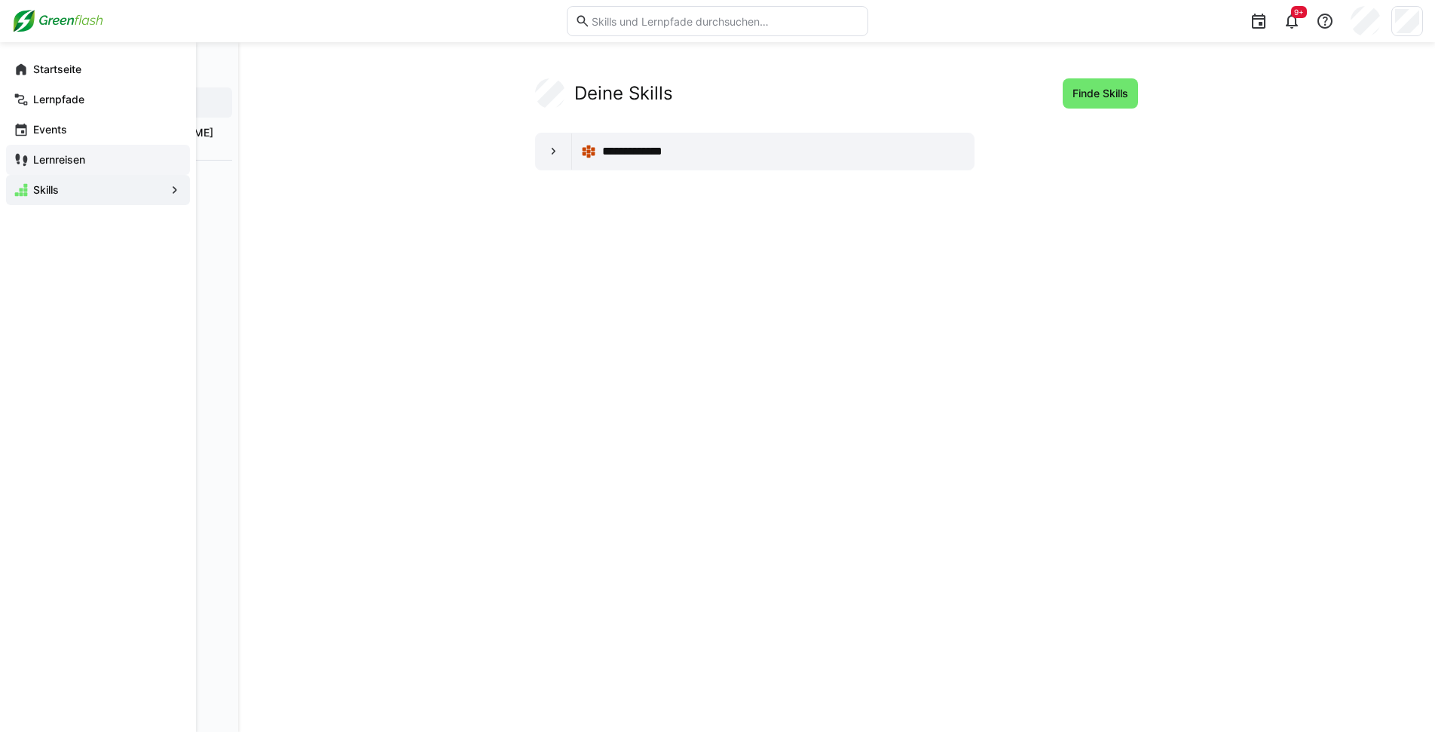
click at [16, 159] on eds-icon at bounding box center [21, 159] width 15 height 15
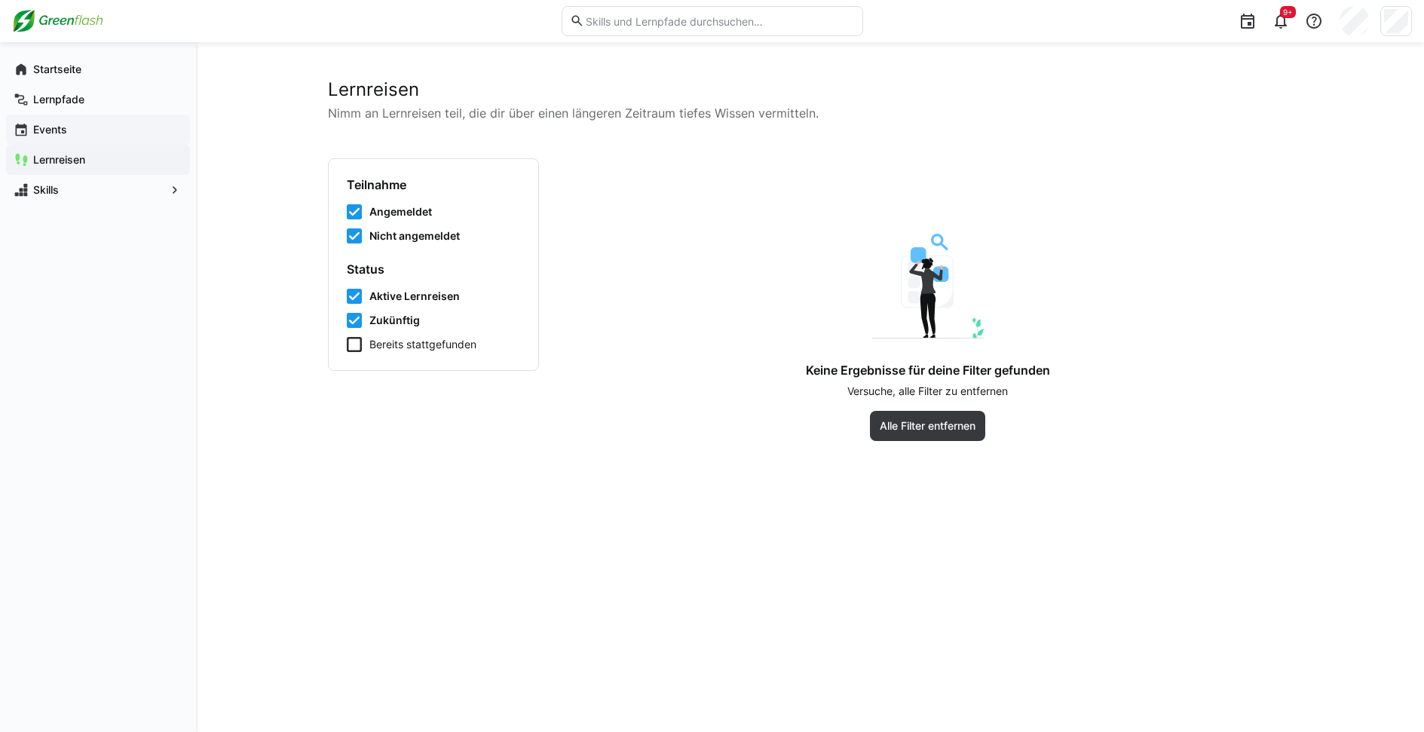
click at [24, 145] on div "Lernreisen" at bounding box center [98, 160] width 184 height 30
click at [52, 122] on span "Events" at bounding box center [106, 129] width 151 height 15
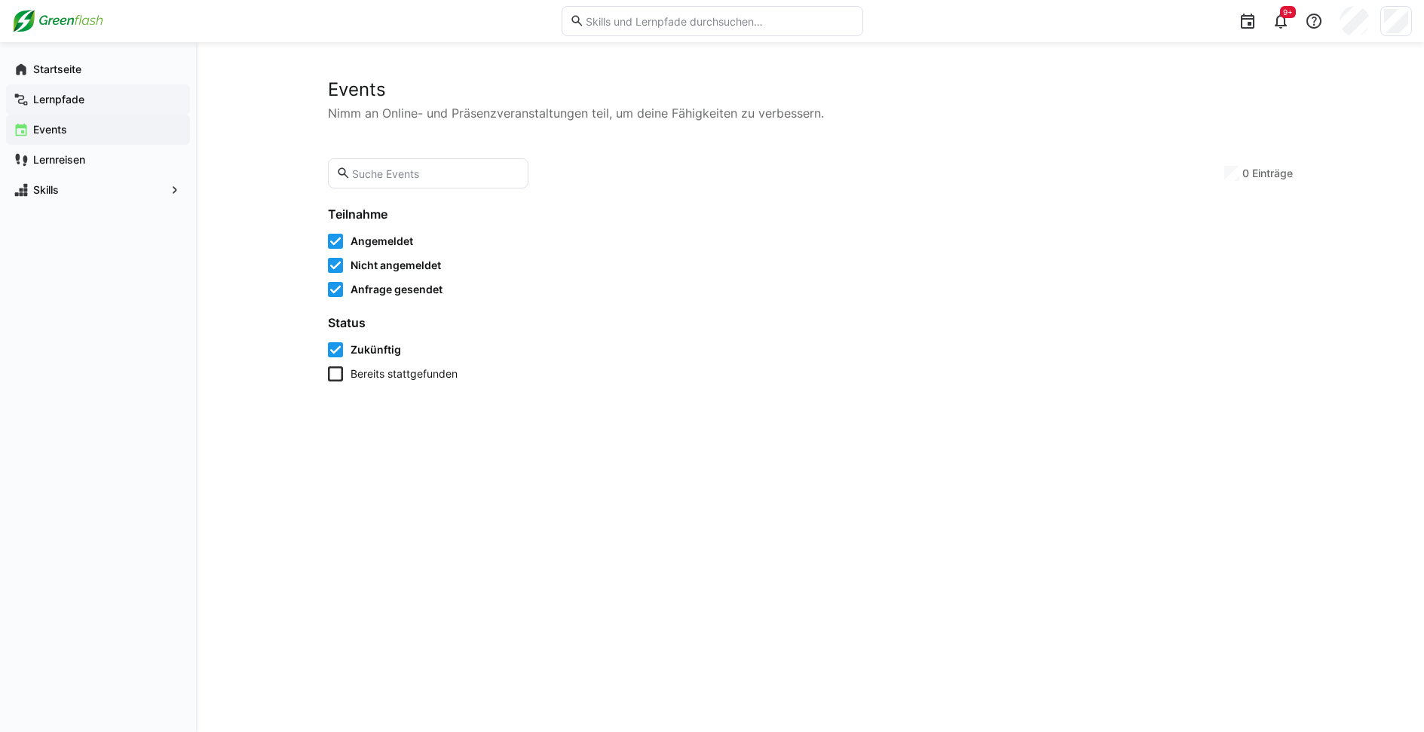
click at [0, 0] on app-navigation-label "Lernpfade" at bounding box center [0, 0] width 0 height 0
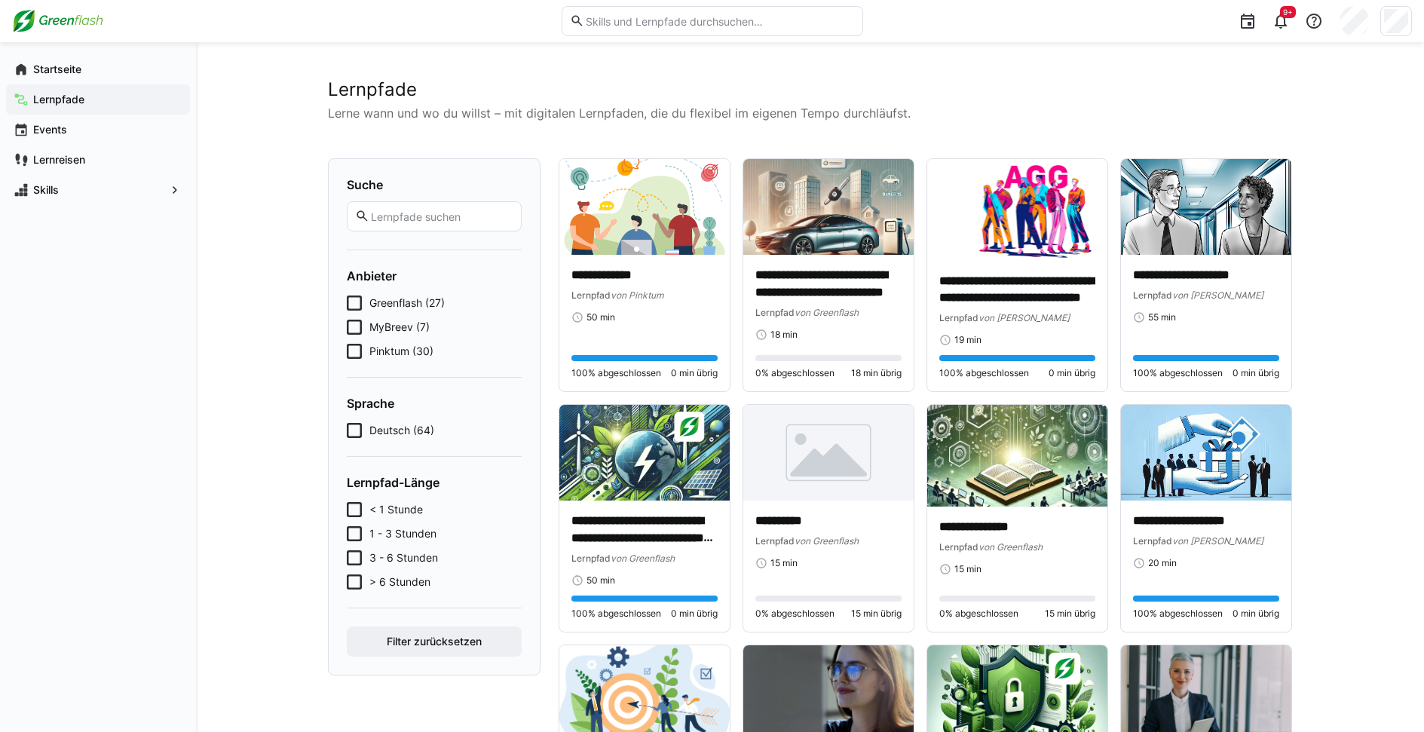
click at [396, 355] on span "Pinktum (30)" at bounding box center [401, 351] width 64 height 15
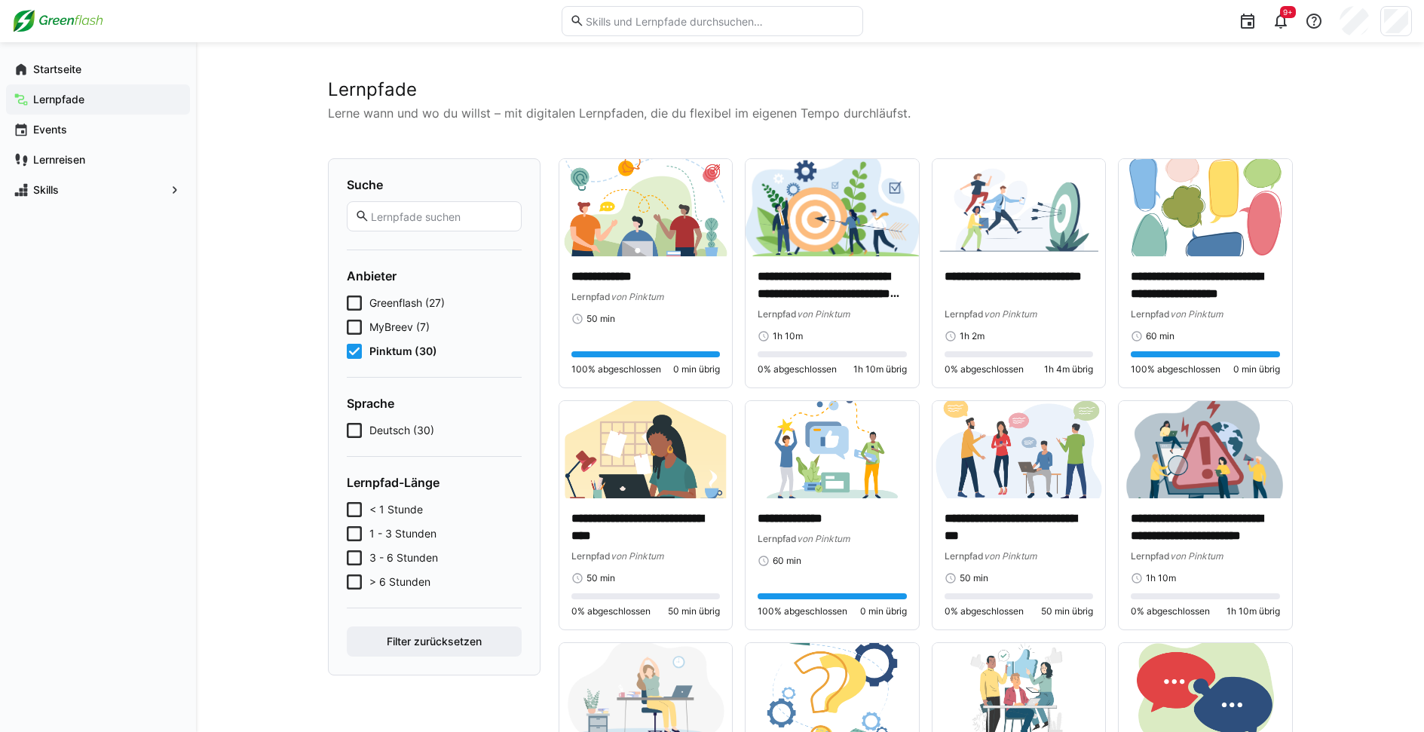
click at [396, 355] on span "Pinktum (30)" at bounding box center [403, 351] width 68 height 15
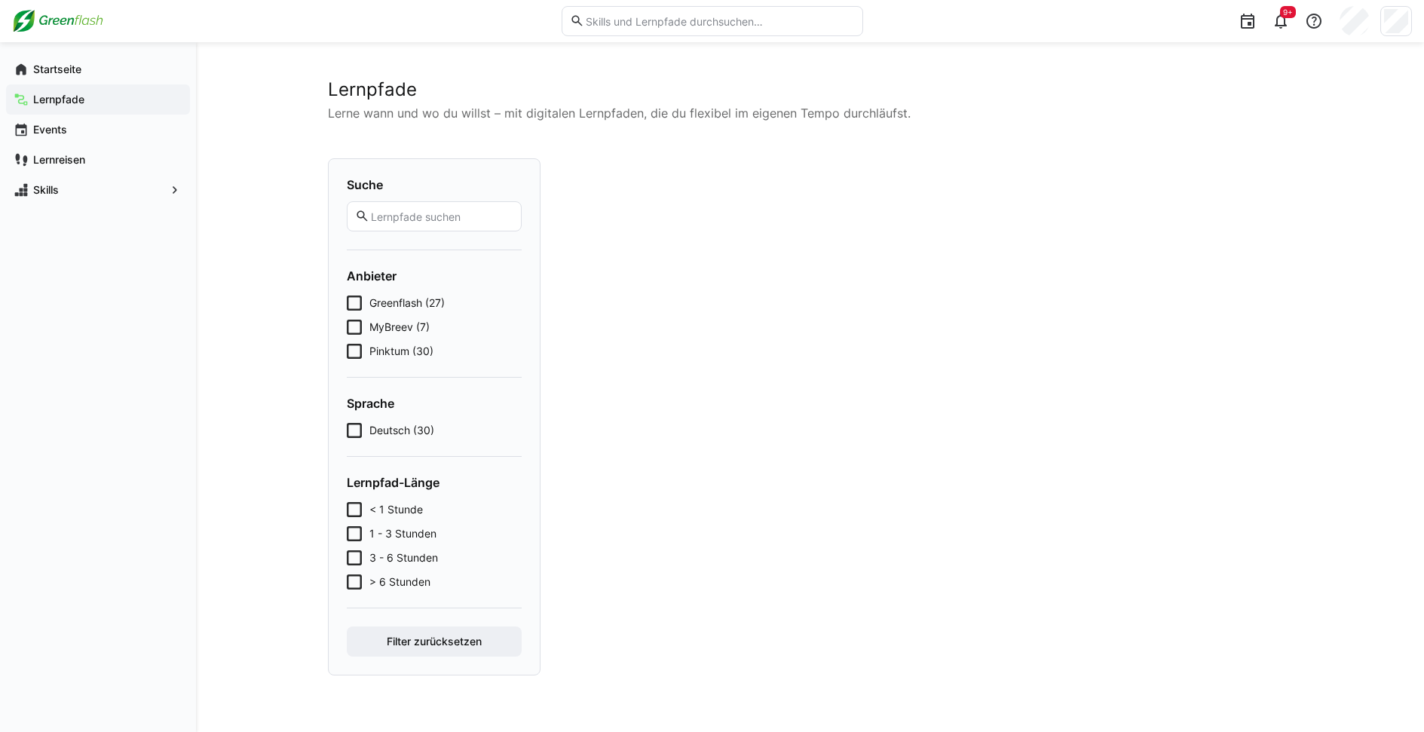
click at [392, 312] on div "Greenflash (27) MyBreev (7) Pinktum (30)" at bounding box center [434, 326] width 175 height 63
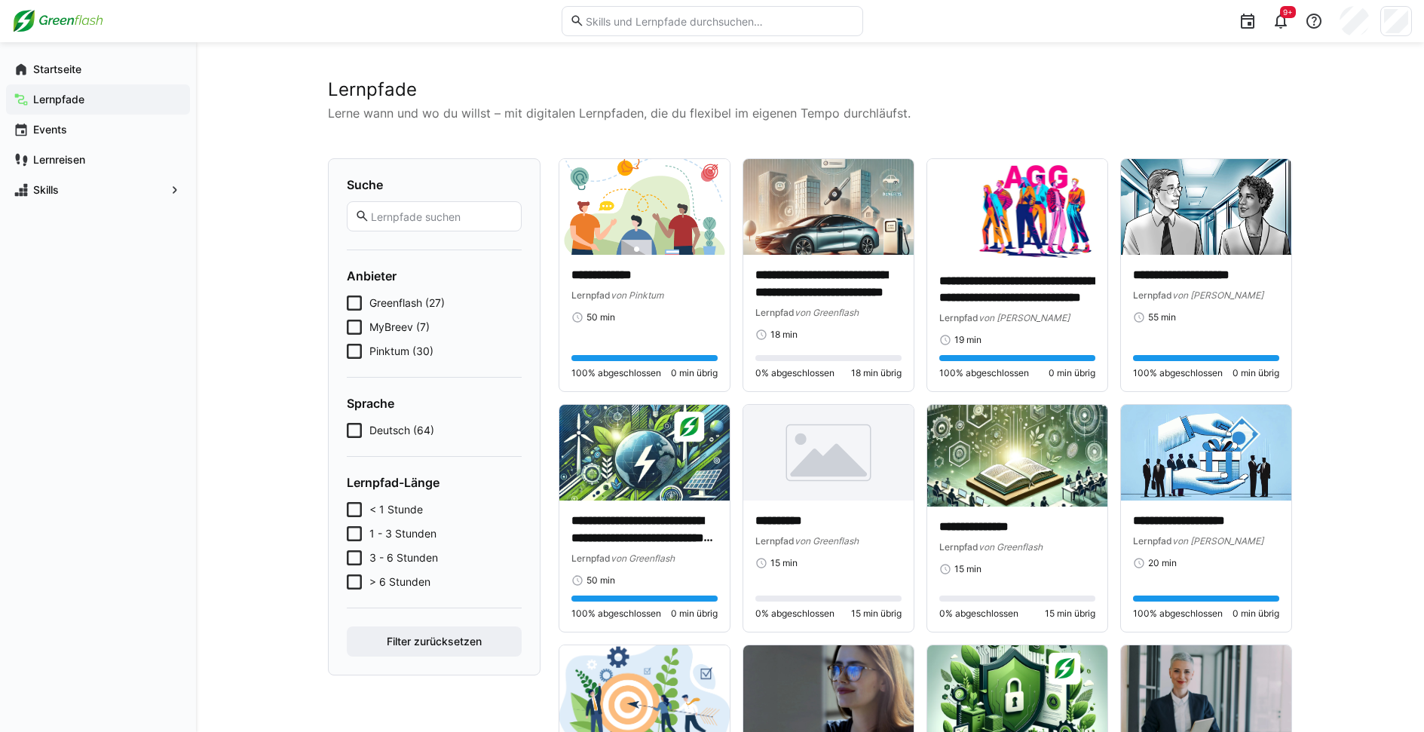
click at [395, 301] on span "Greenflash (27)" at bounding box center [406, 302] width 75 height 15
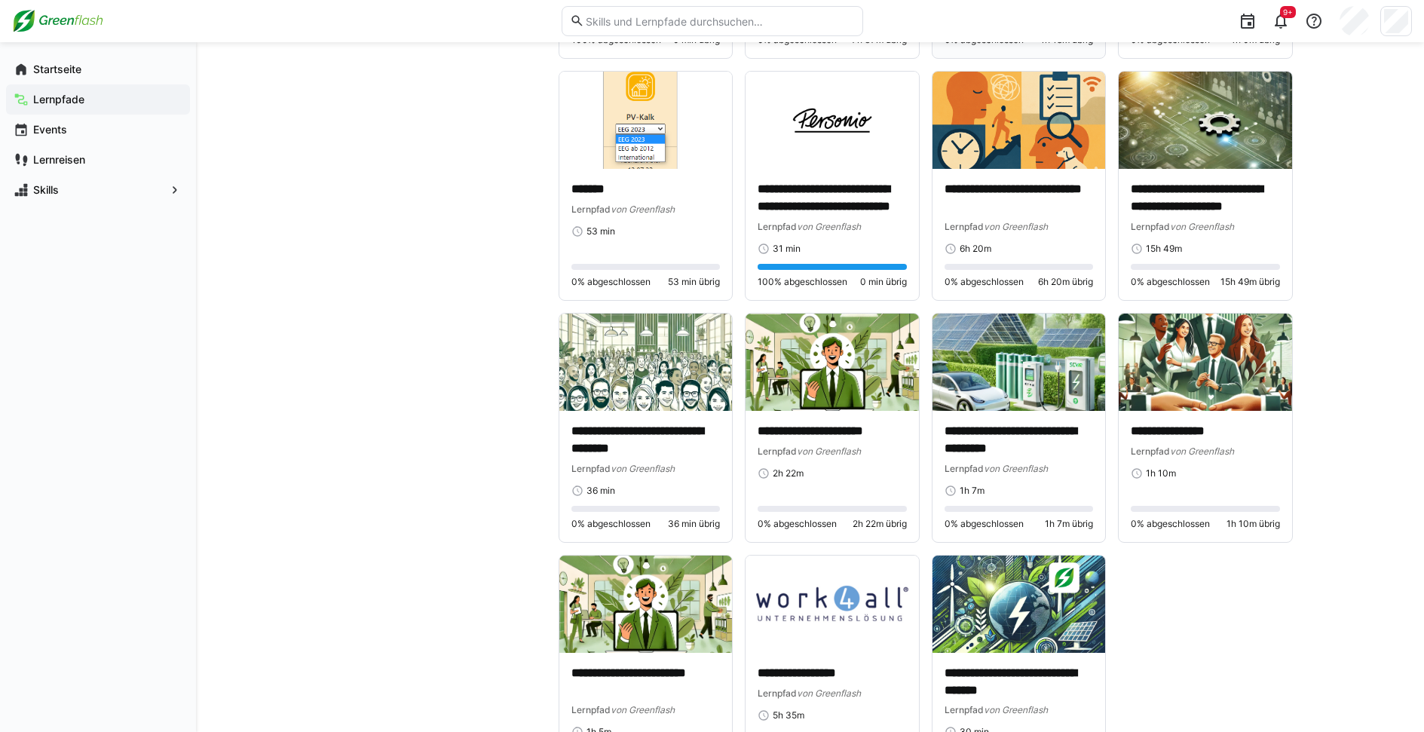
scroll to position [1055, 0]
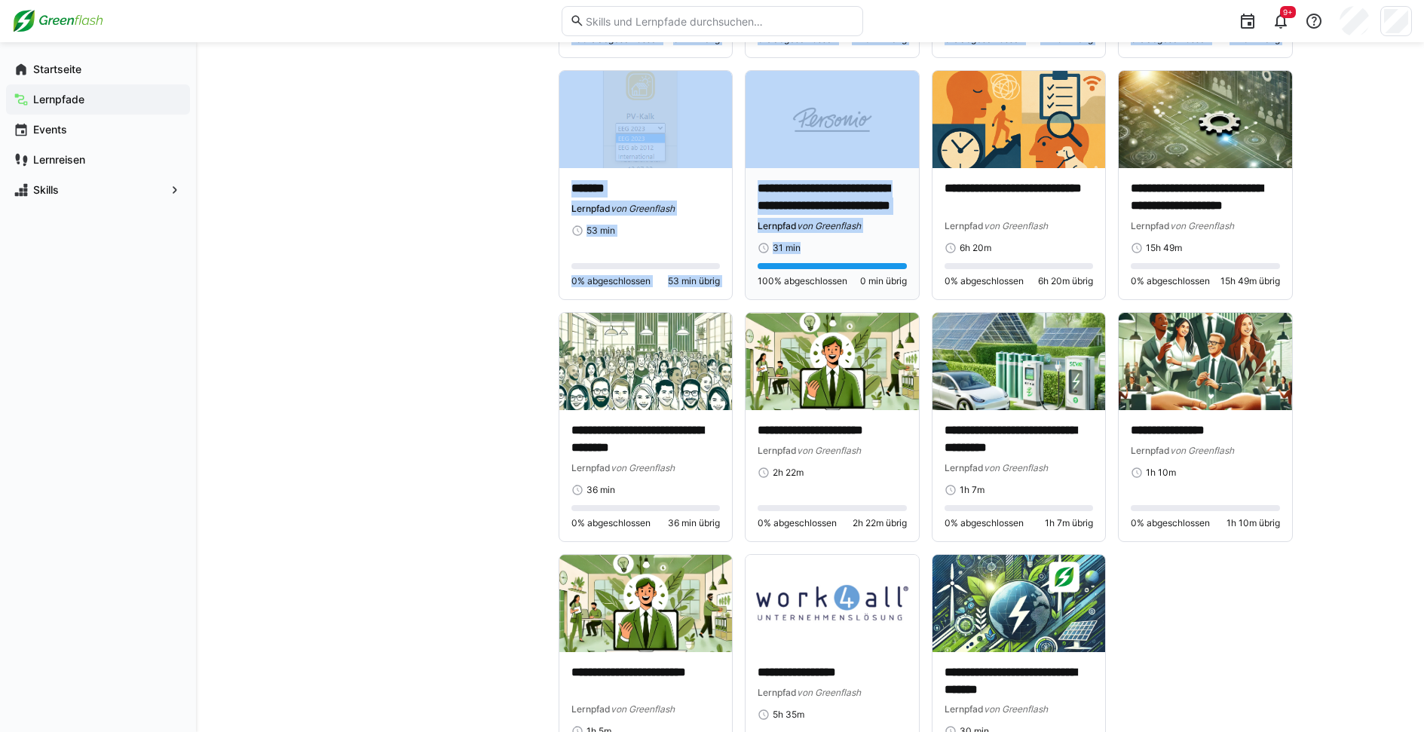
drag, startPoint x: 479, startPoint y: 208, endPoint x: 745, endPoint y: 262, distance: 270.8
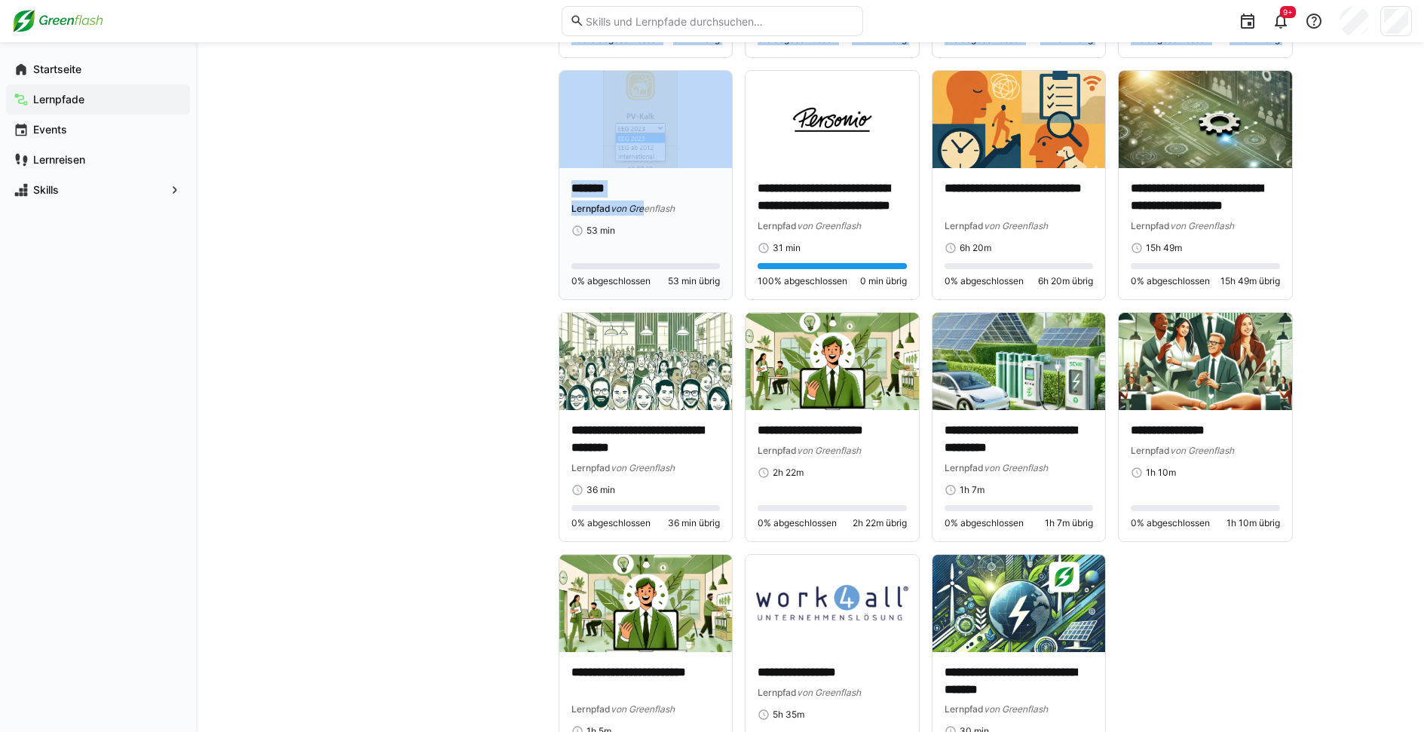
drag, startPoint x: 362, startPoint y: 150, endPoint x: 640, endPoint y: 209, distance: 283.6
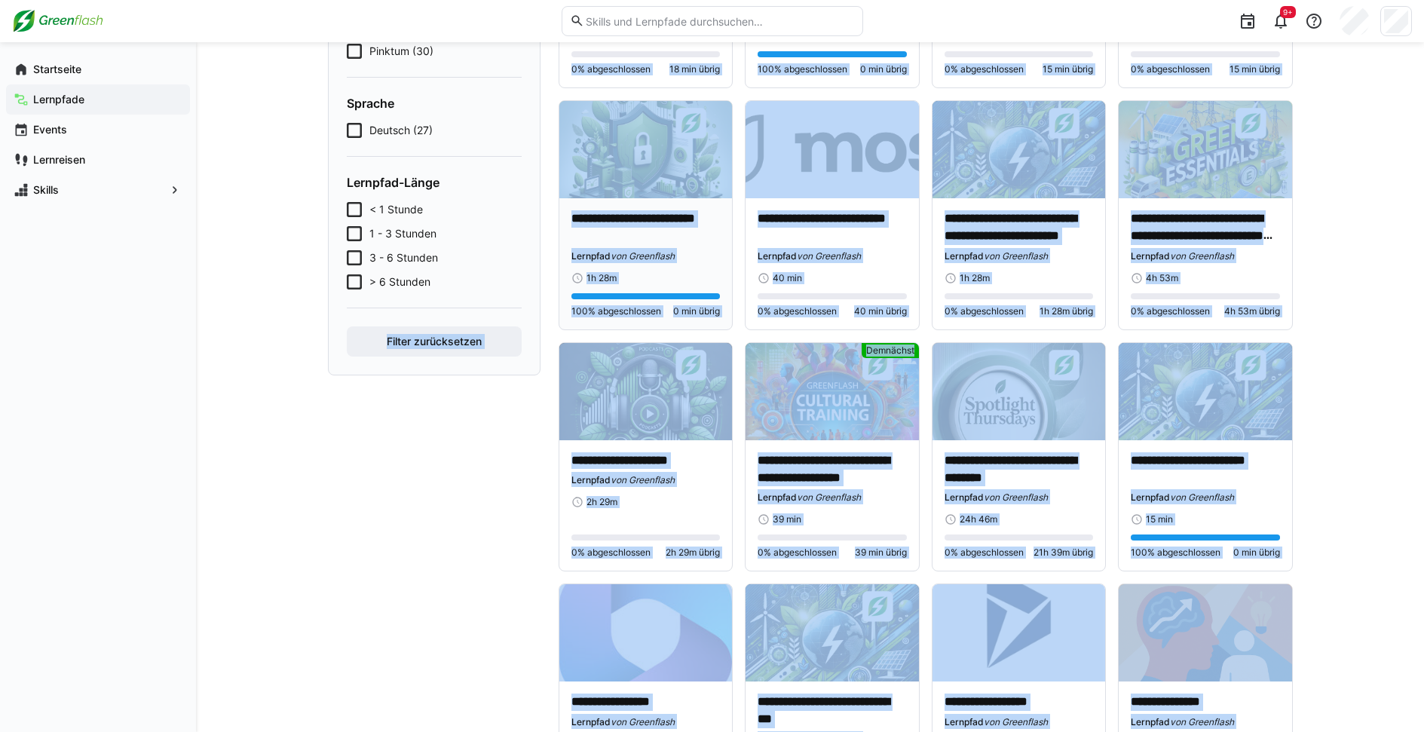
scroll to position [0, 0]
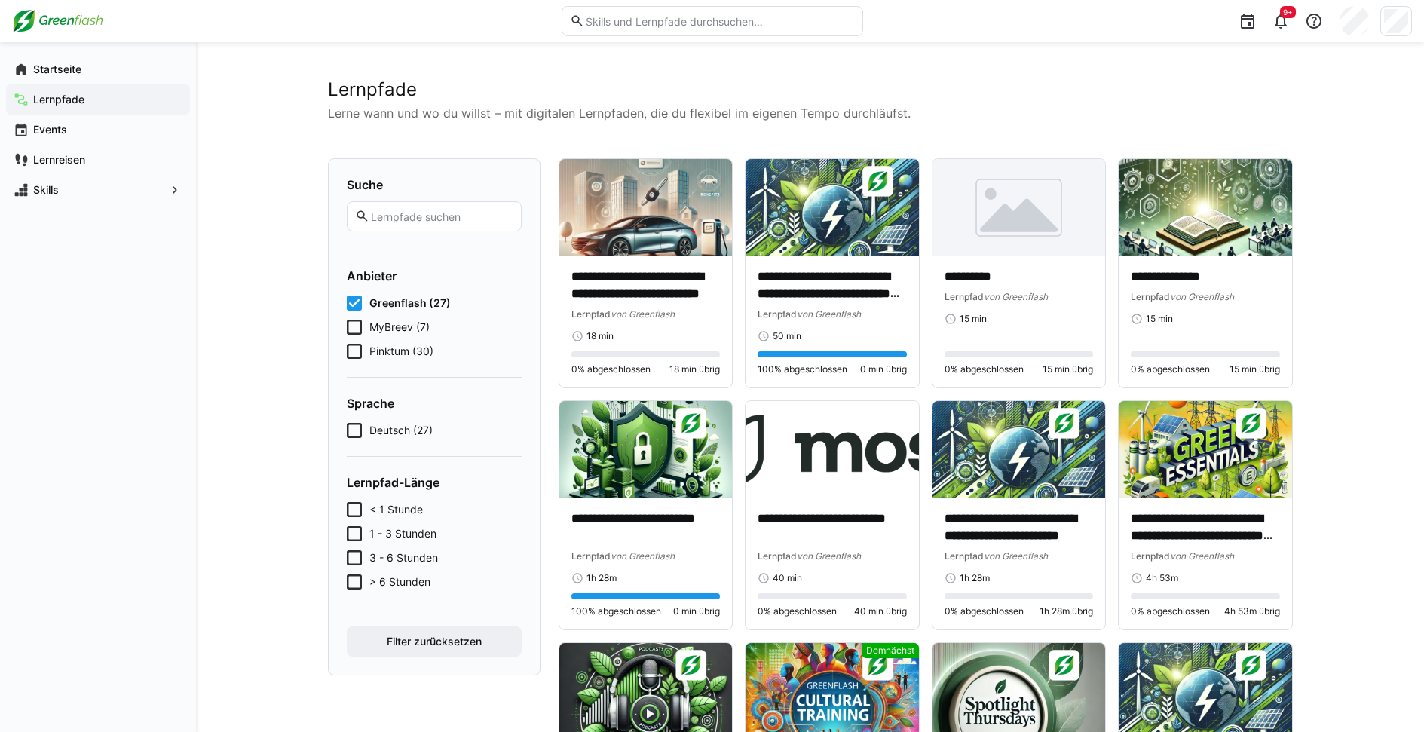
drag, startPoint x: 286, startPoint y: 320, endPoint x: 259, endPoint y: 323, distance: 26.5
click at [45, 75] on span "Startseite" at bounding box center [106, 69] width 151 height 15
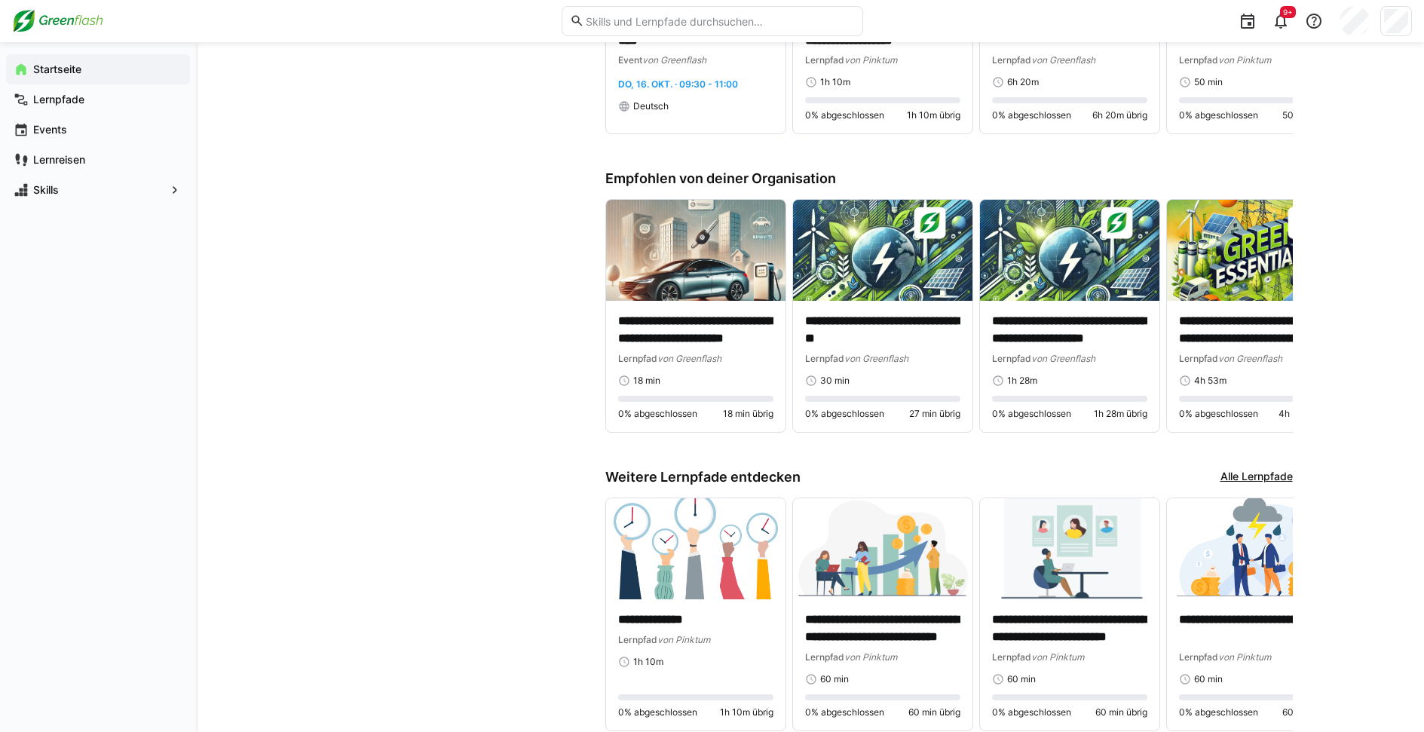
scroll to position [1035, 0]
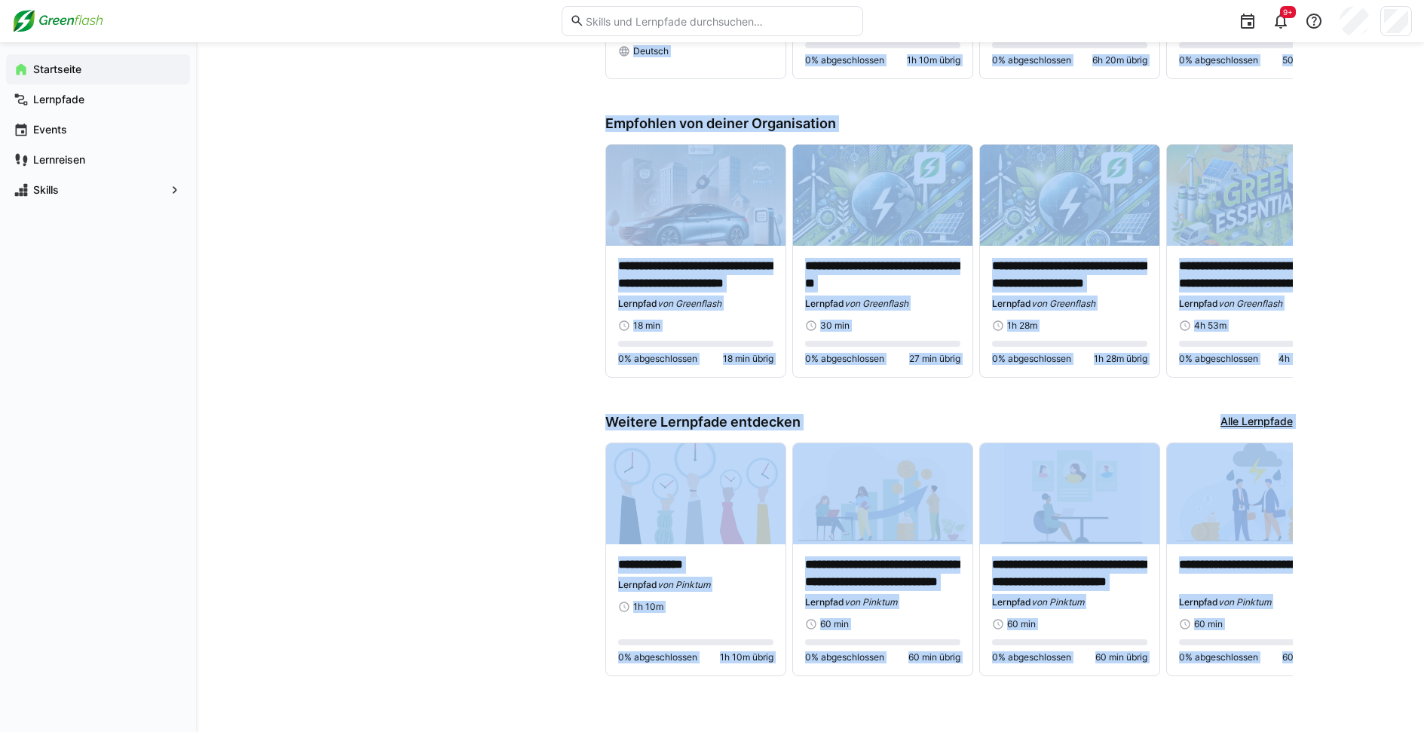
drag, startPoint x: 411, startPoint y: 428, endPoint x: 1327, endPoint y: 650, distance: 942.0
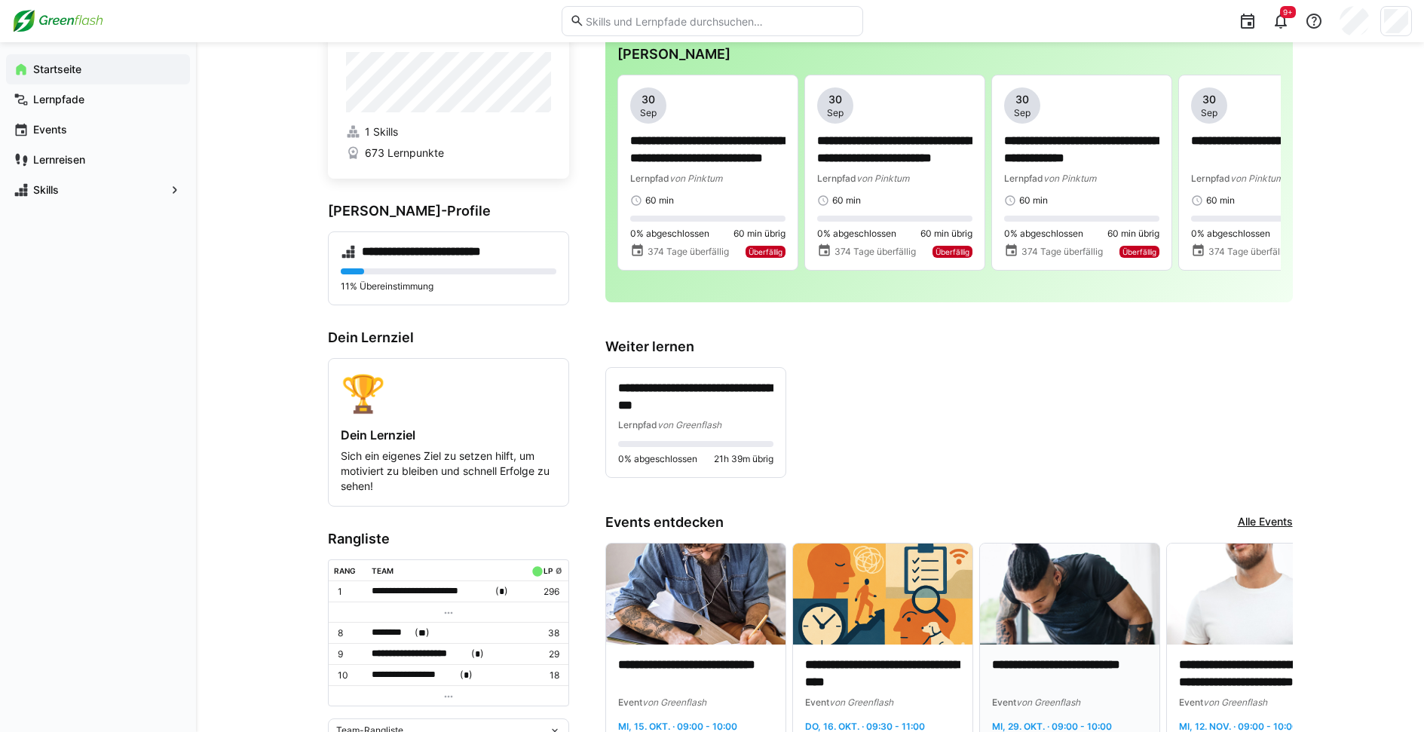
scroll to position [75, 0]
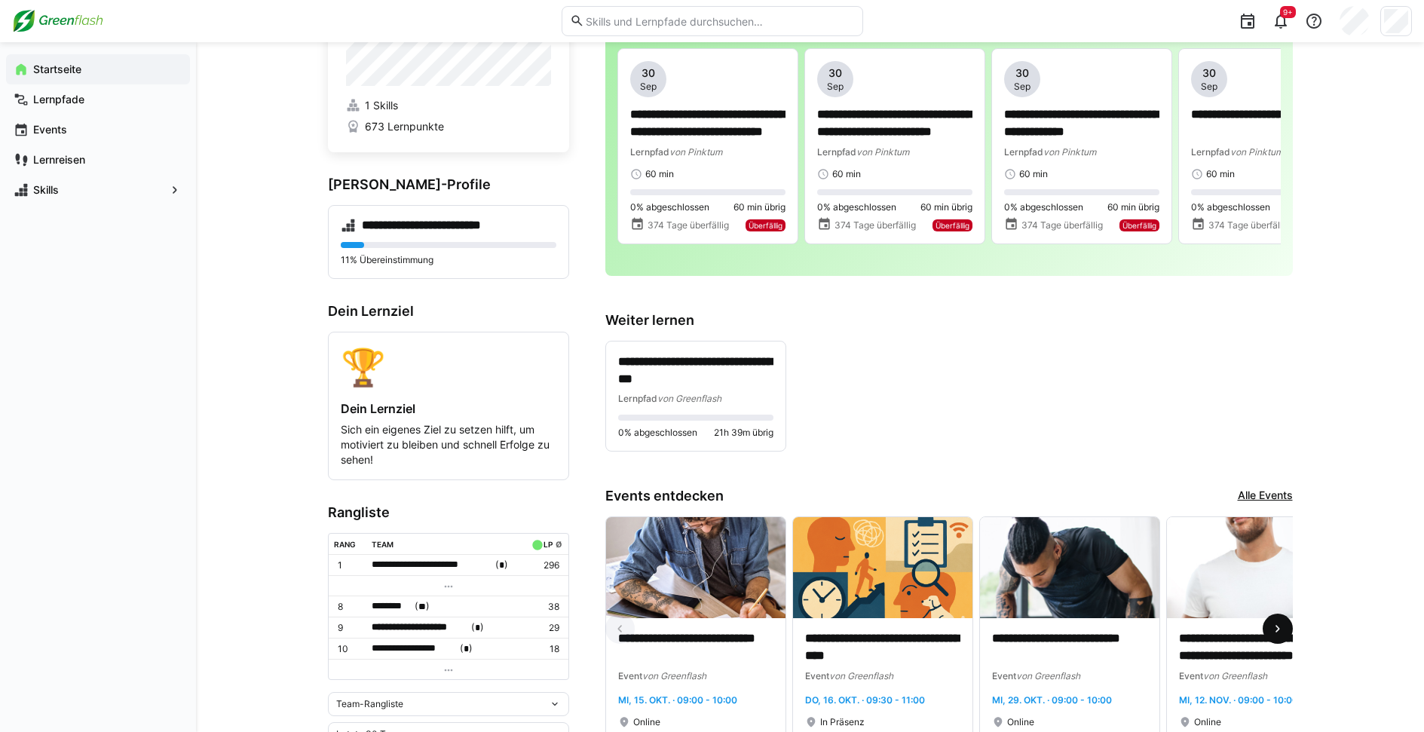
click at [1285, 630] on span at bounding box center [1277, 628] width 30 height 30
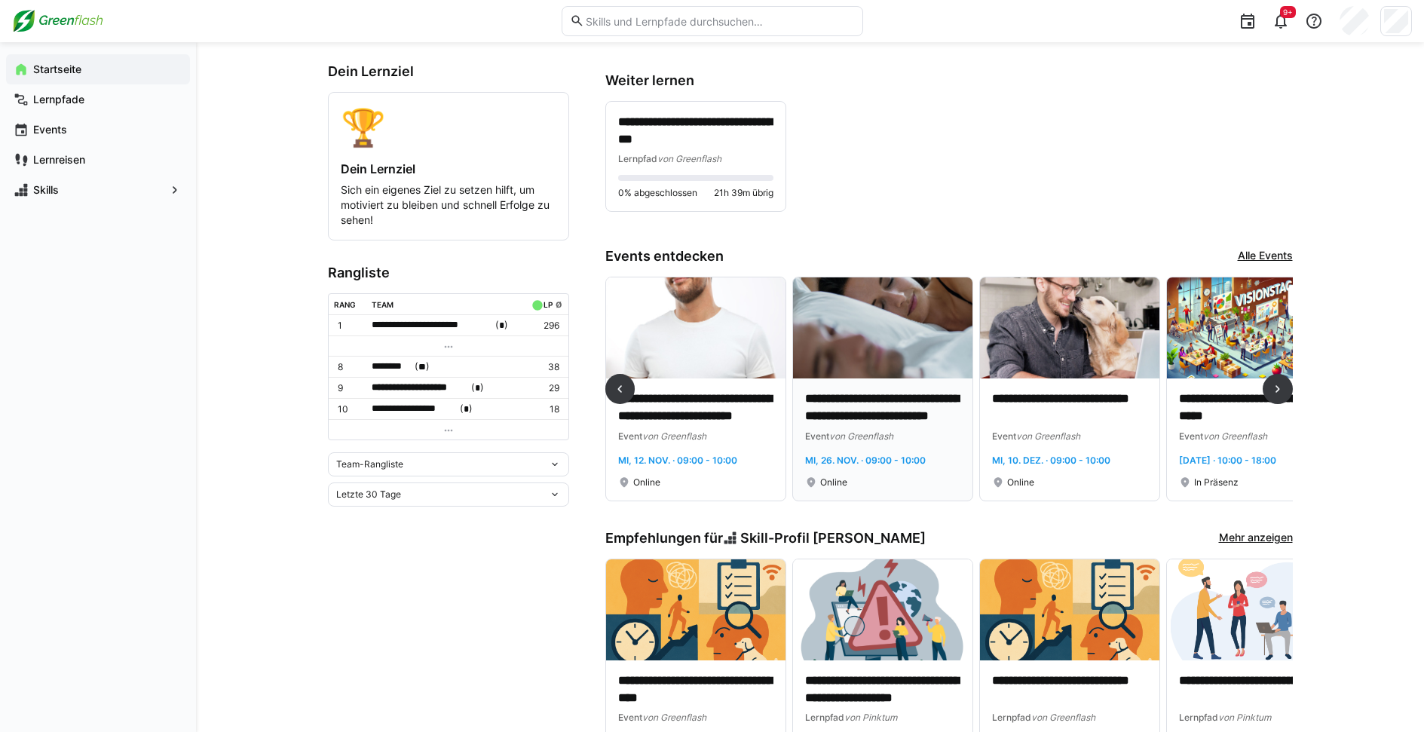
scroll to position [0, 0]
